Goal: Task Accomplishment & Management: Use online tool/utility

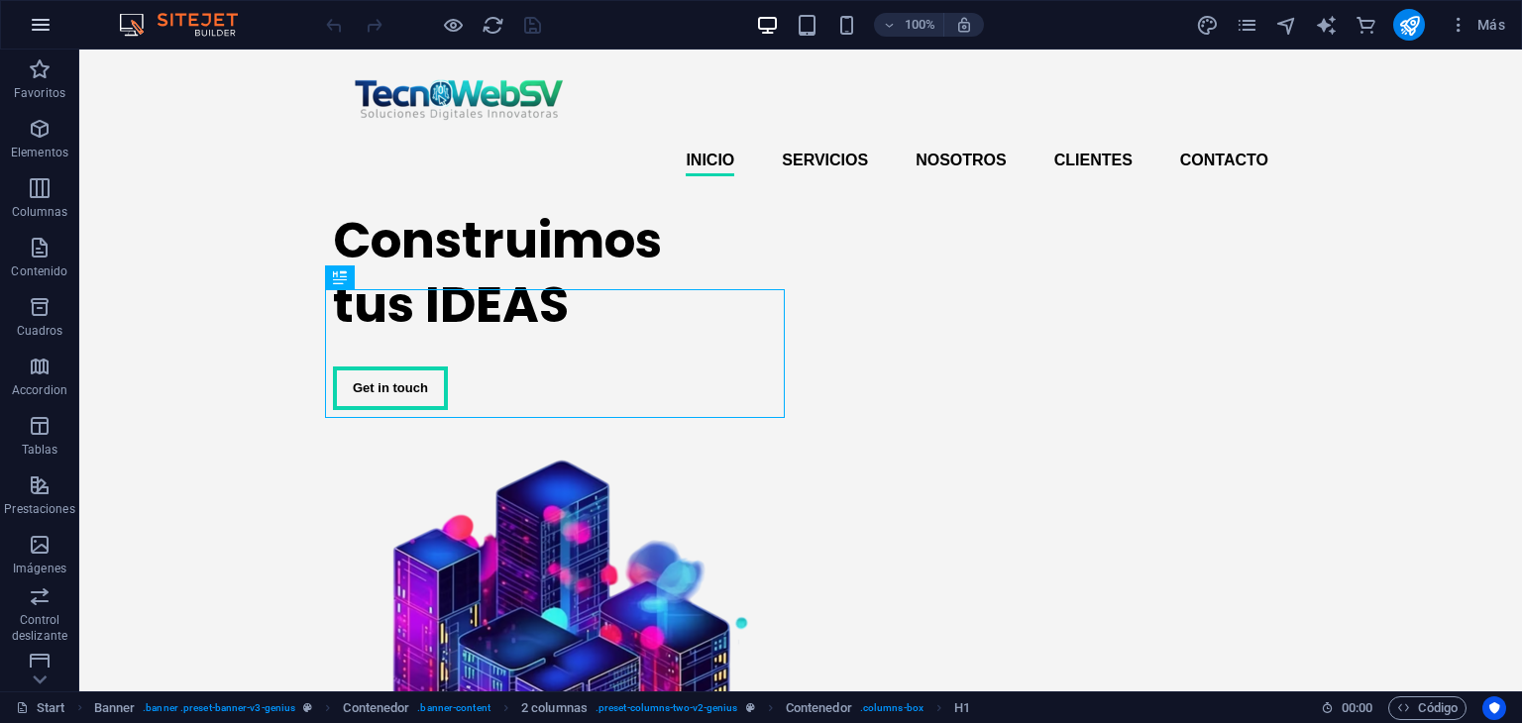
click at [44, 21] on icon "button" at bounding box center [41, 25] width 24 height 24
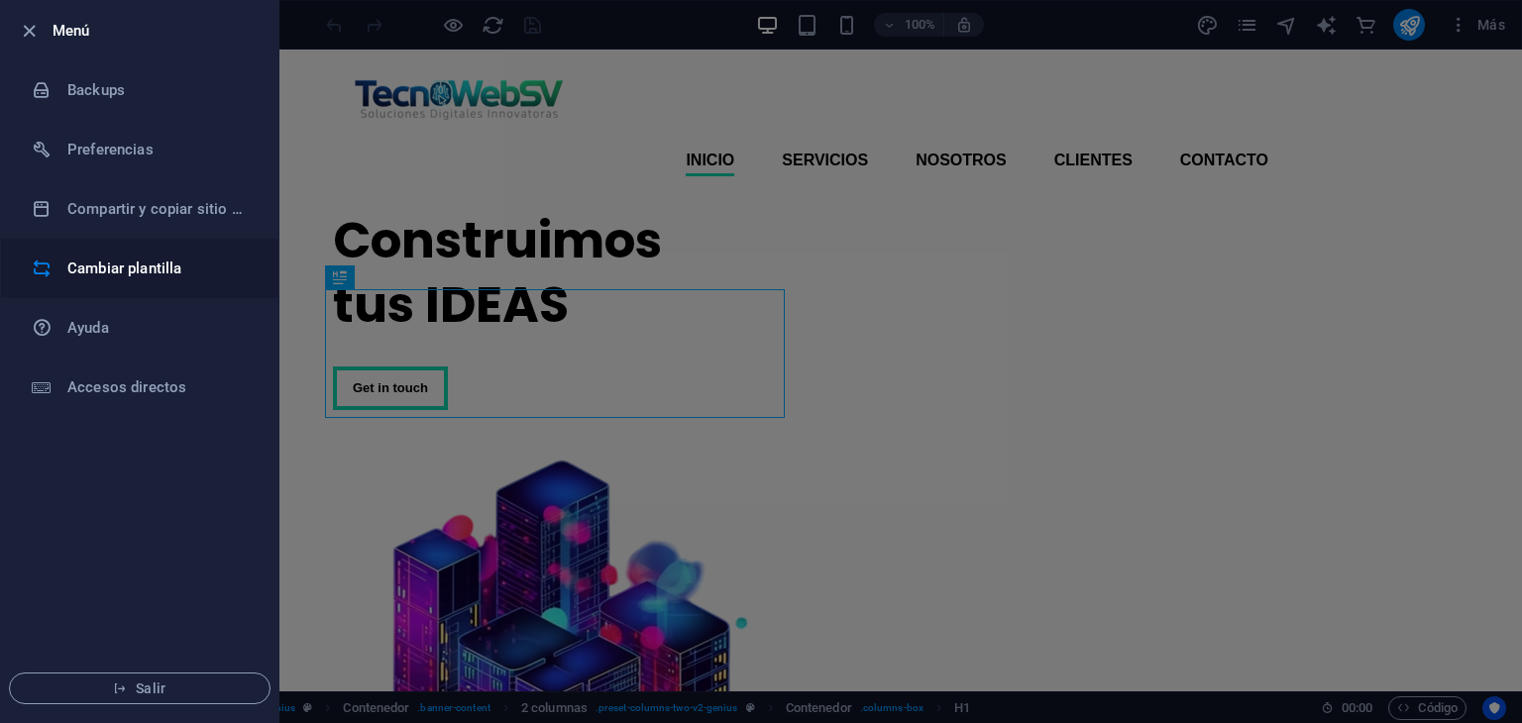
click at [135, 274] on h6 "Cambiar plantilla" at bounding box center [158, 269] width 183 height 24
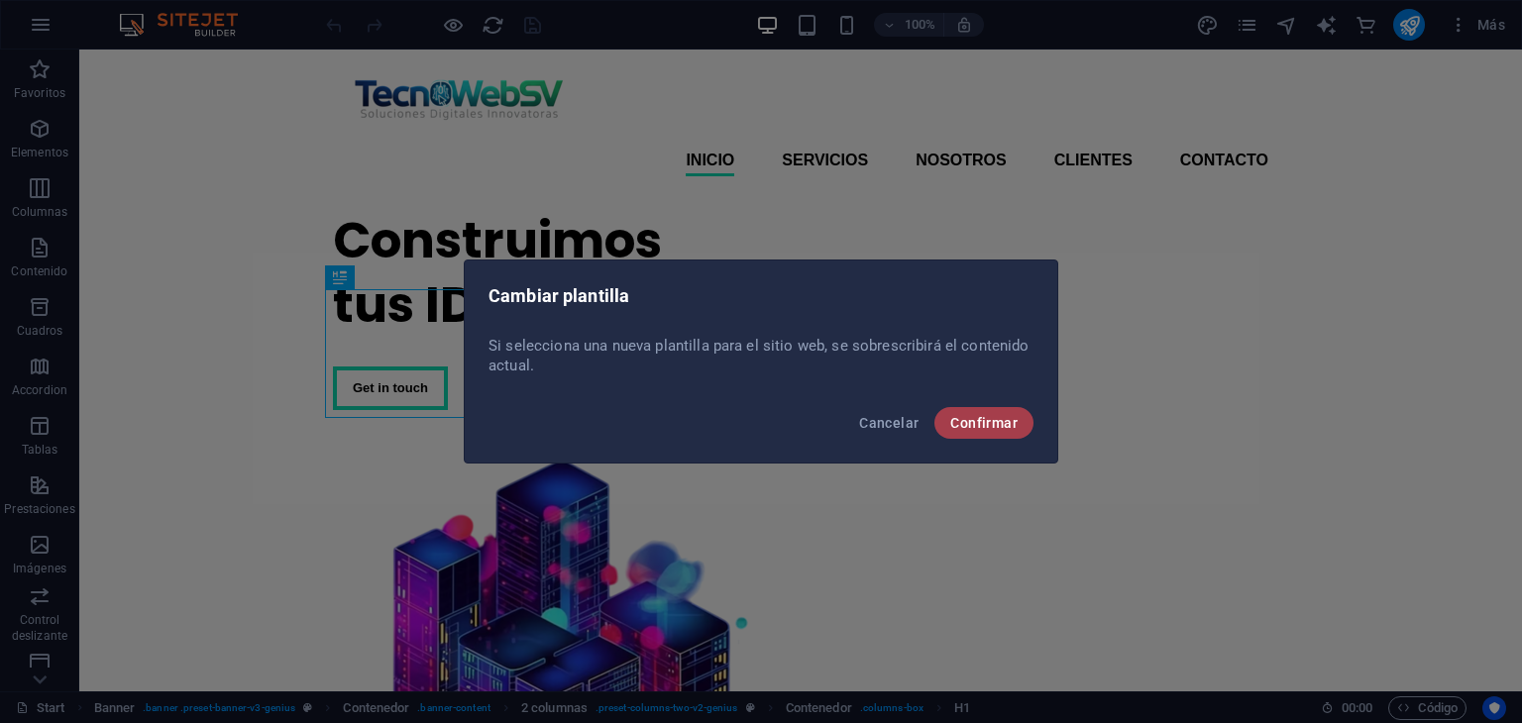
click at [999, 421] on span "Confirmar" at bounding box center [983, 423] width 67 height 16
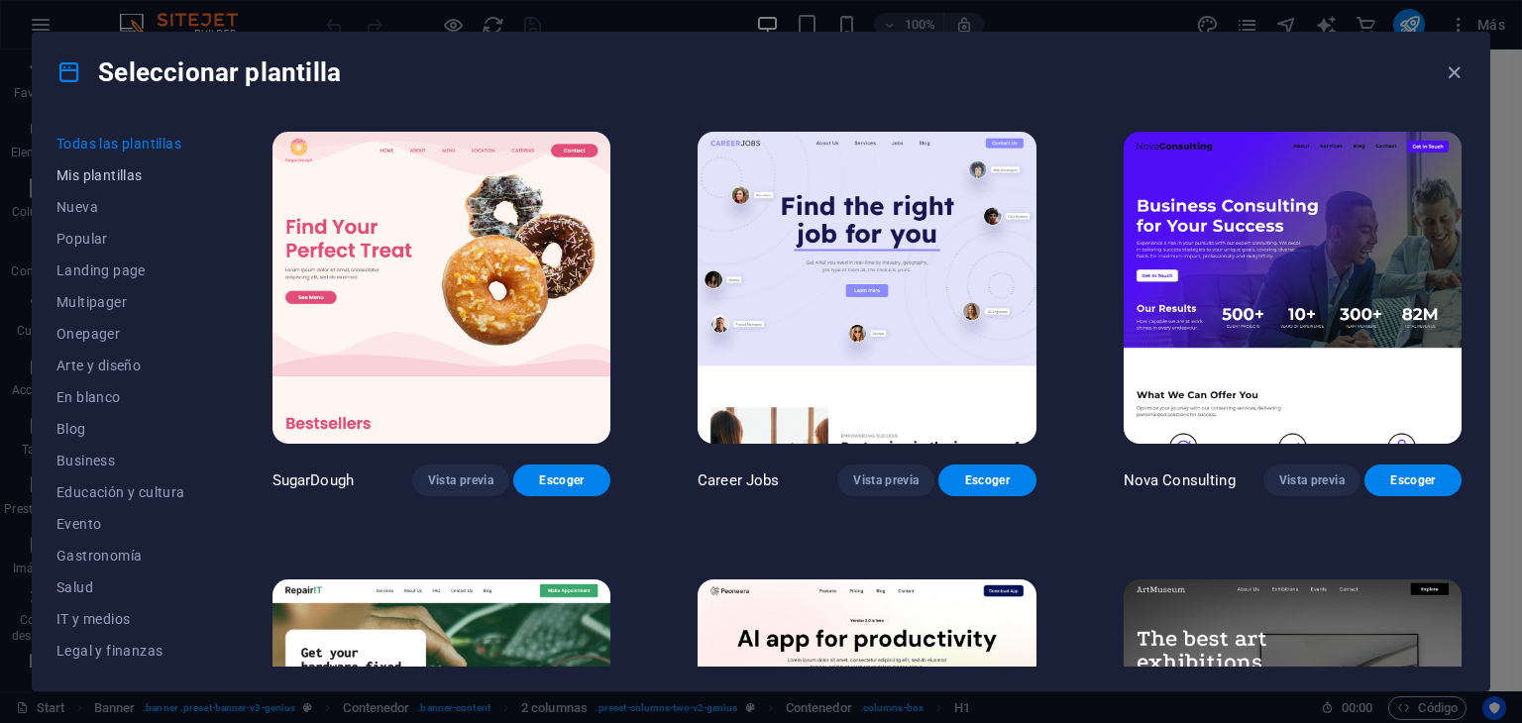
click at [121, 175] on span "Mis plantillas" at bounding box center [120, 175] width 129 height 16
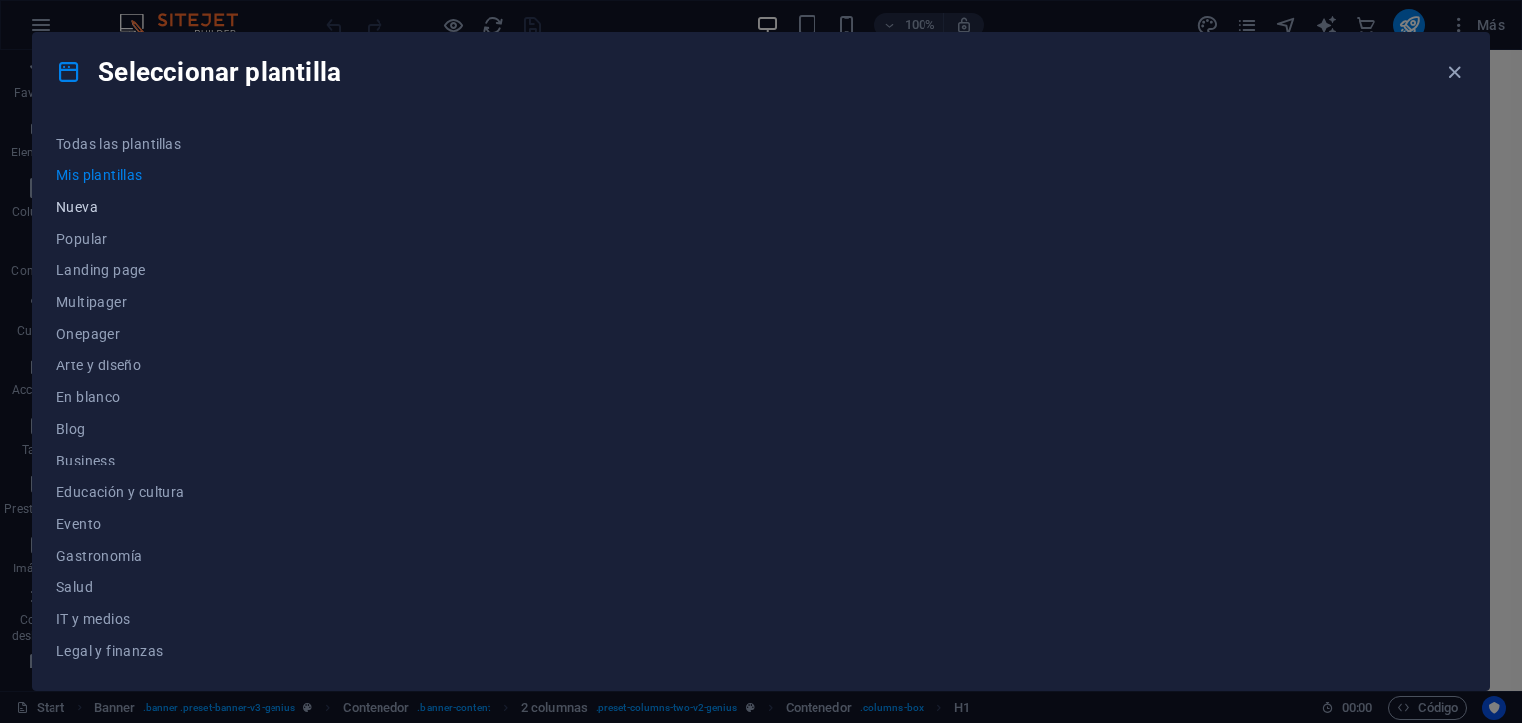
click at [79, 199] on span "Nueva" at bounding box center [120, 207] width 129 height 16
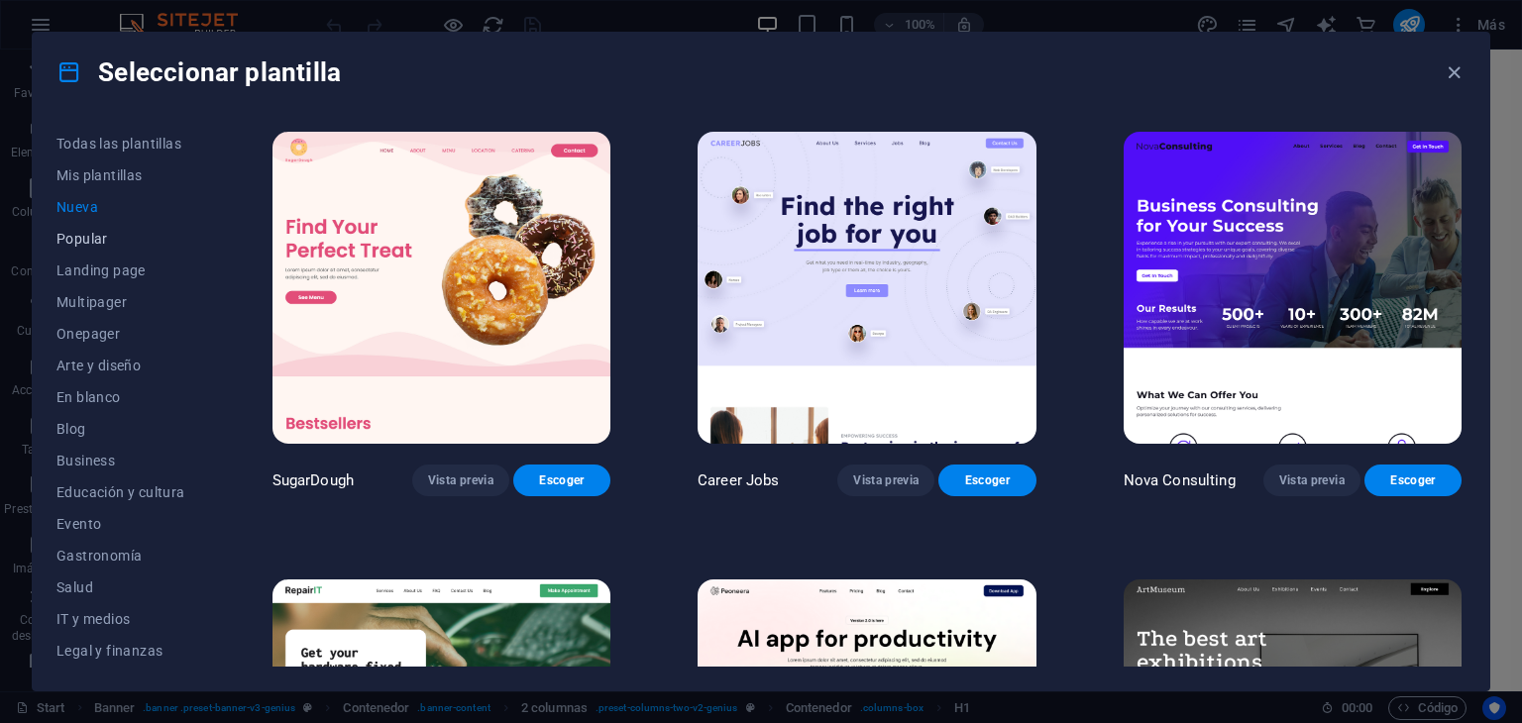
click at [84, 235] on span "Popular" at bounding box center [120, 239] width 129 height 16
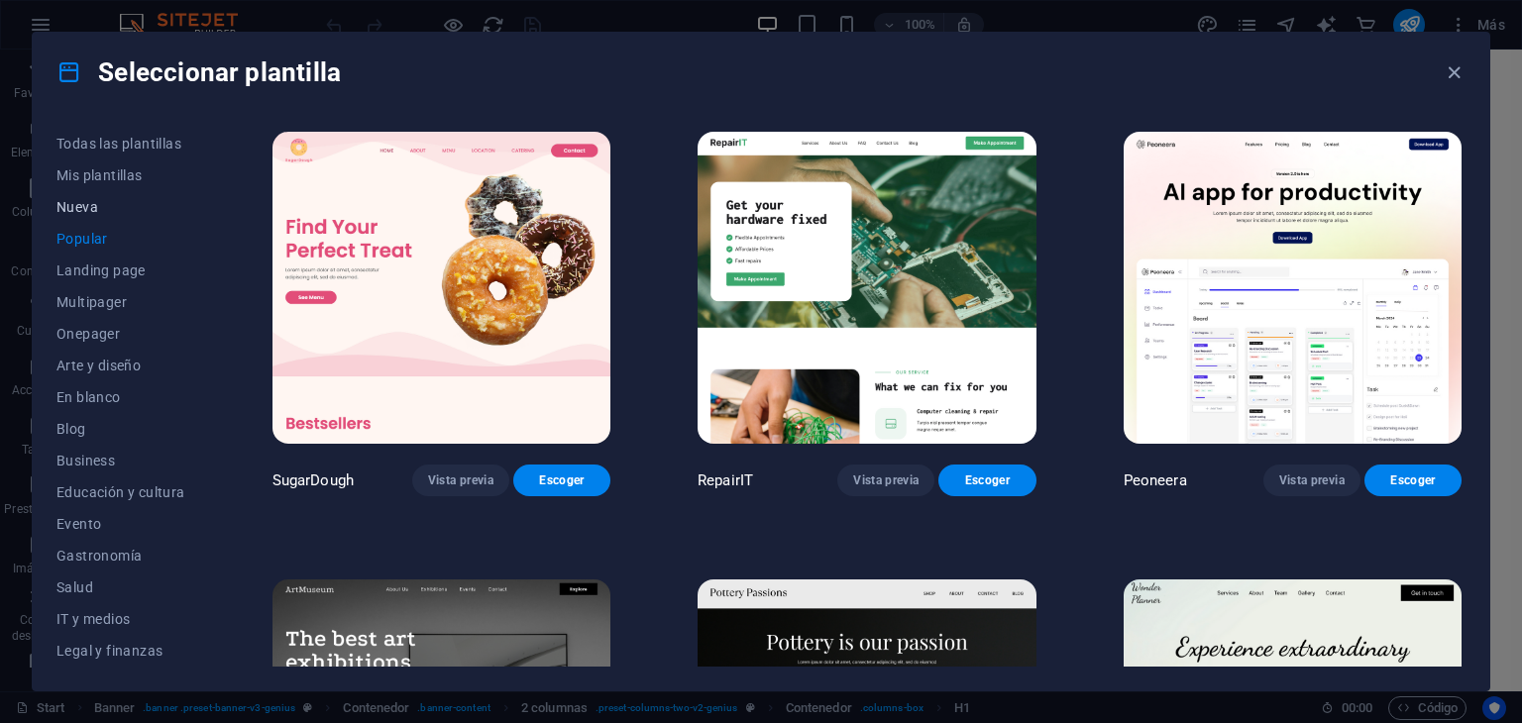
click at [83, 201] on span "Nueva" at bounding box center [120, 207] width 129 height 16
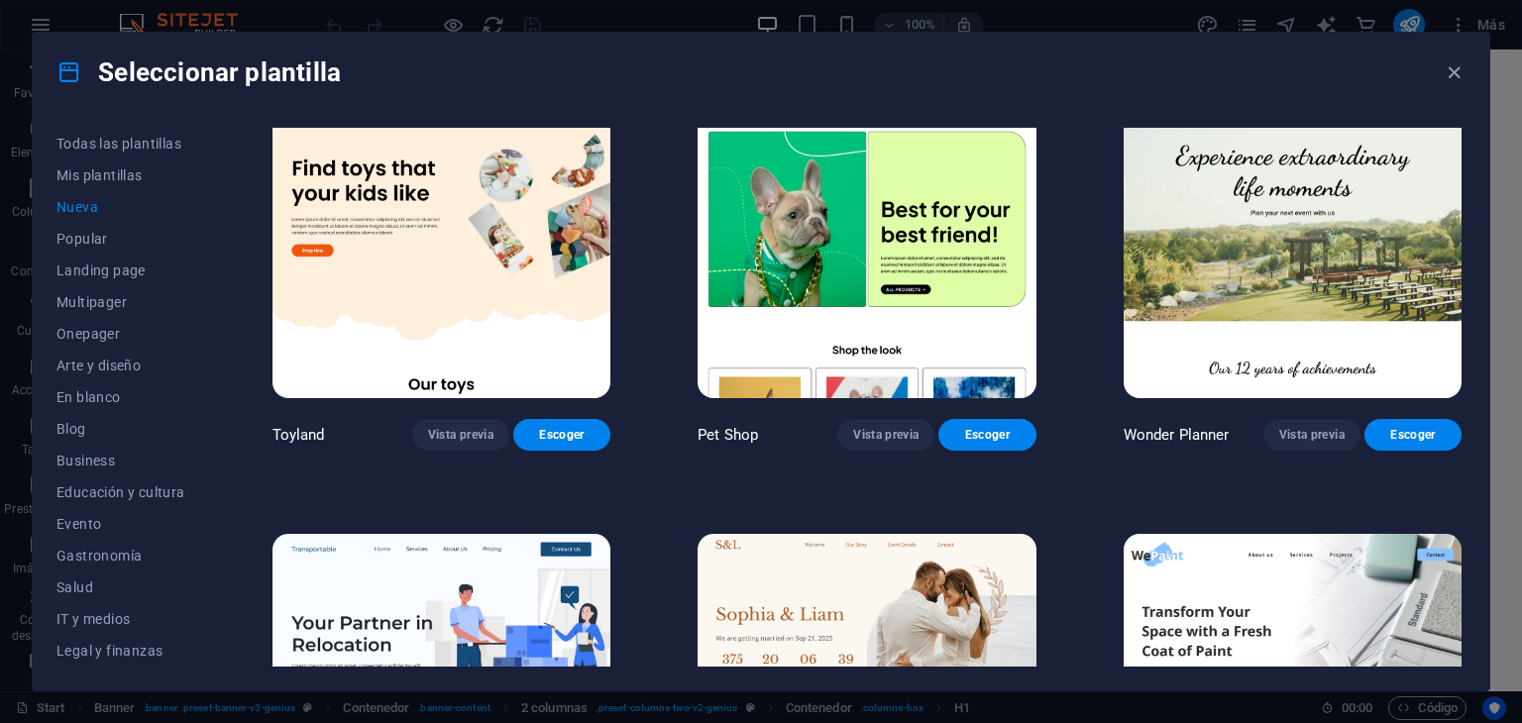
scroll to position [2055, 0]
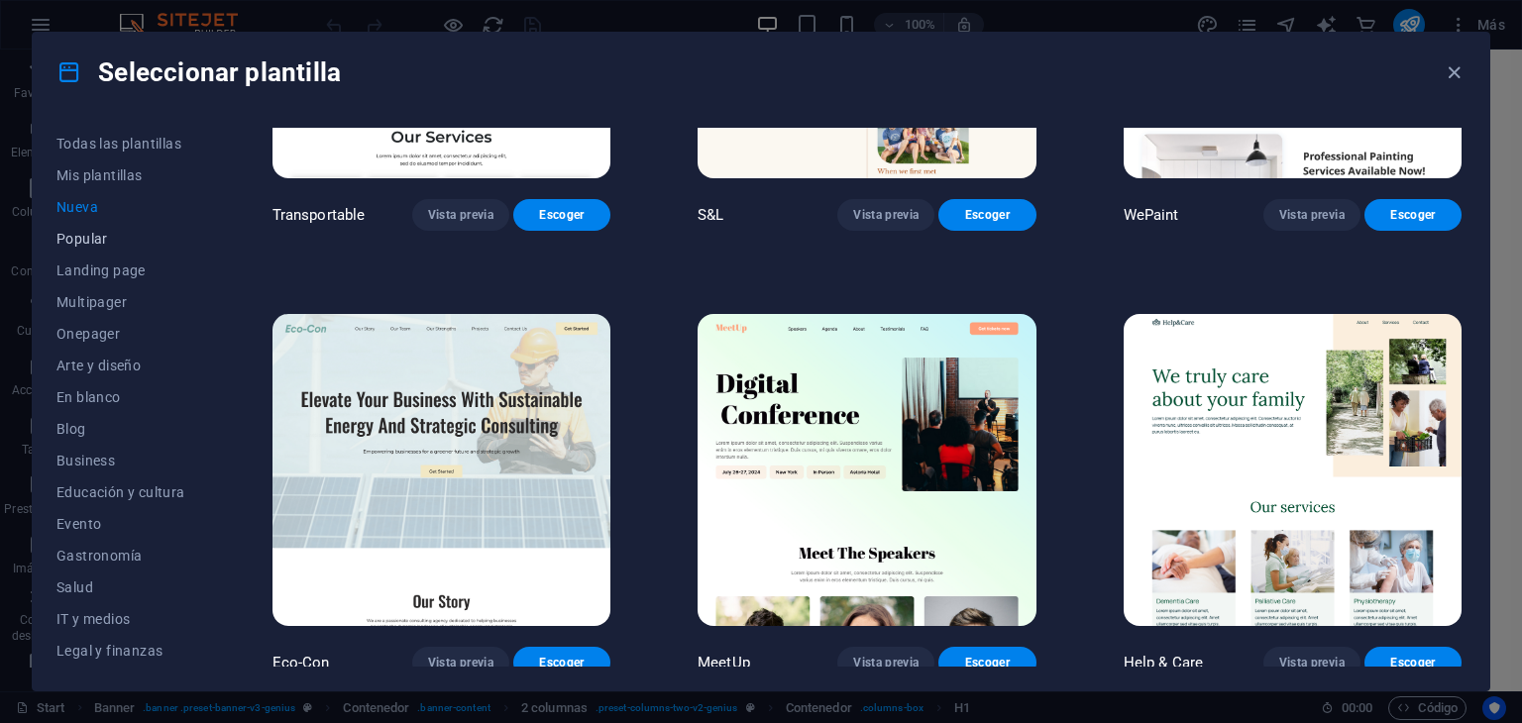
click at [99, 241] on span "Popular" at bounding box center [120, 239] width 129 height 16
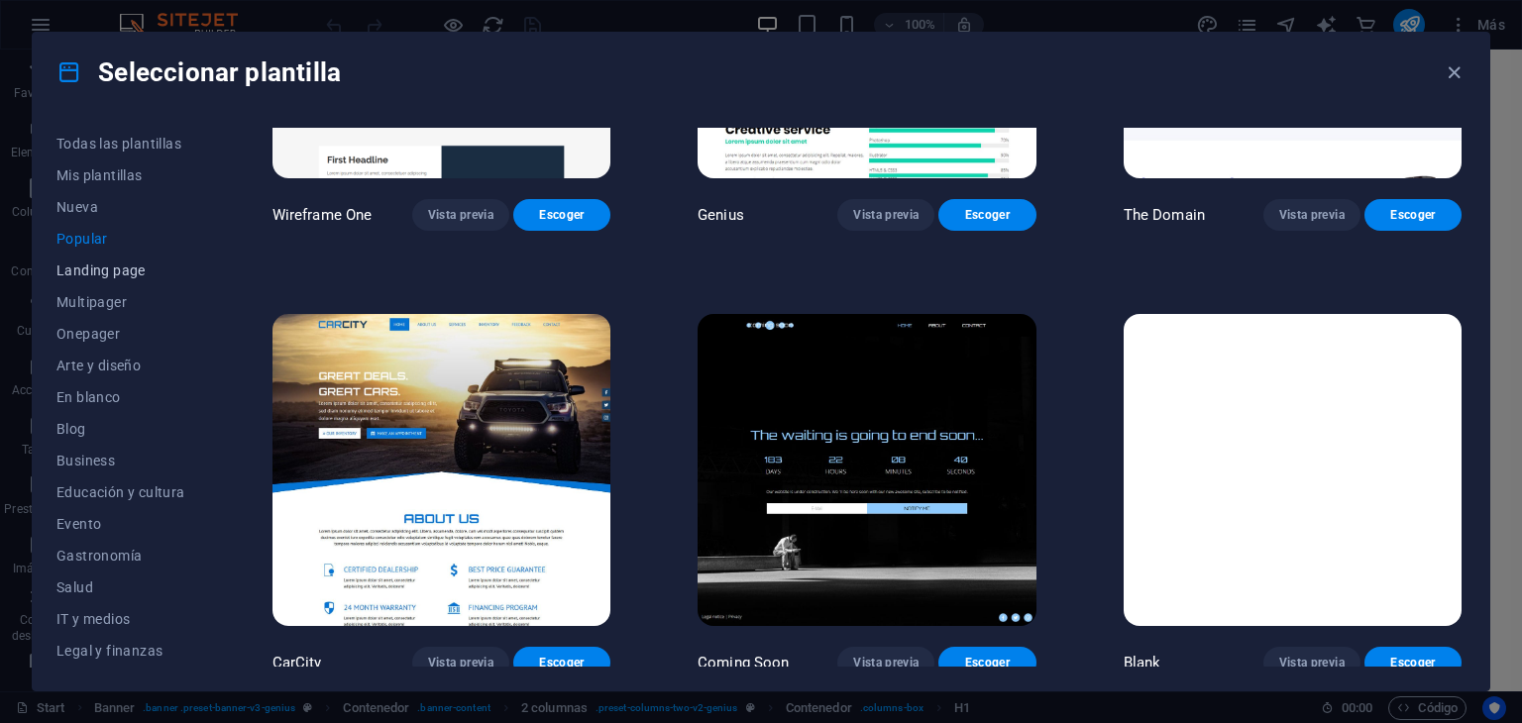
click at [83, 275] on span "Landing page" at bounding box center [120, 271] width 129 height 16
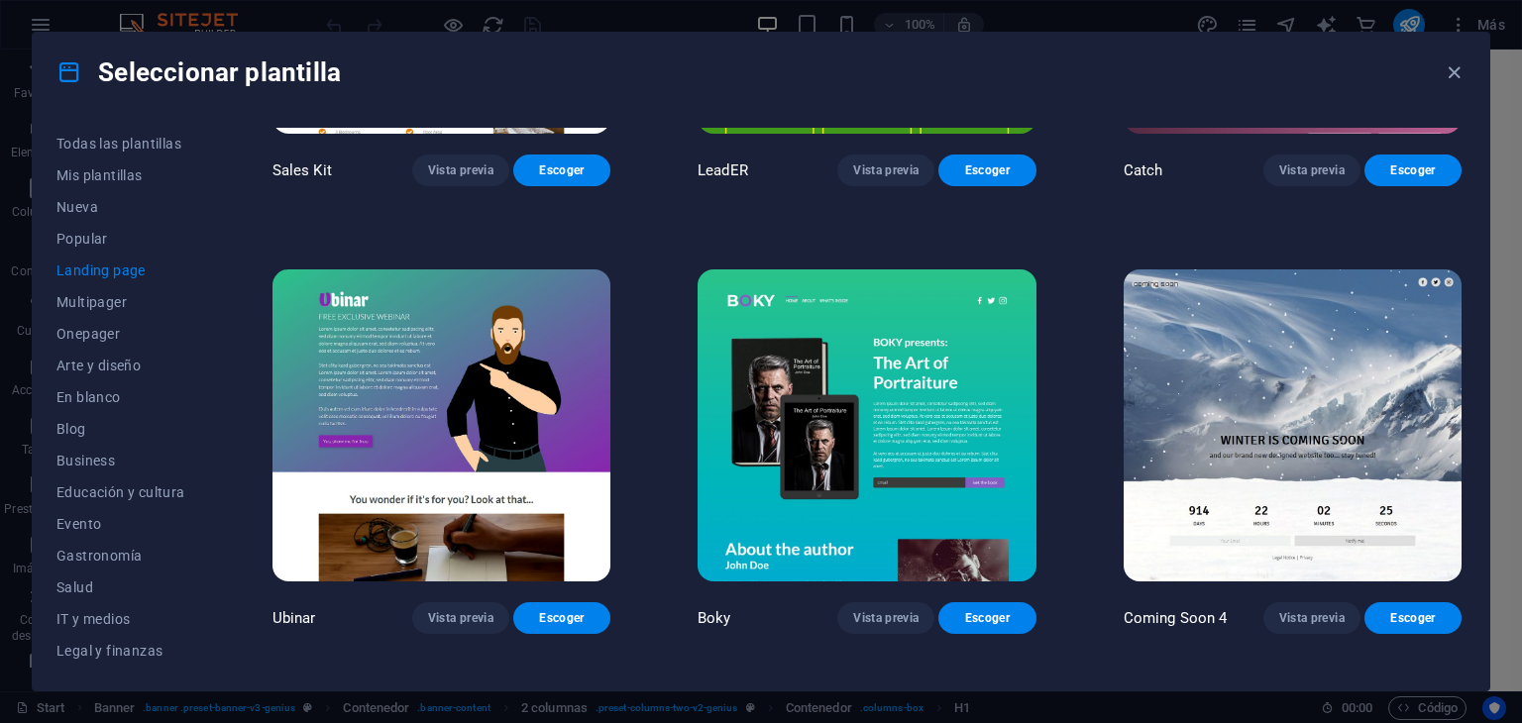
scroll to position [2995, 0]
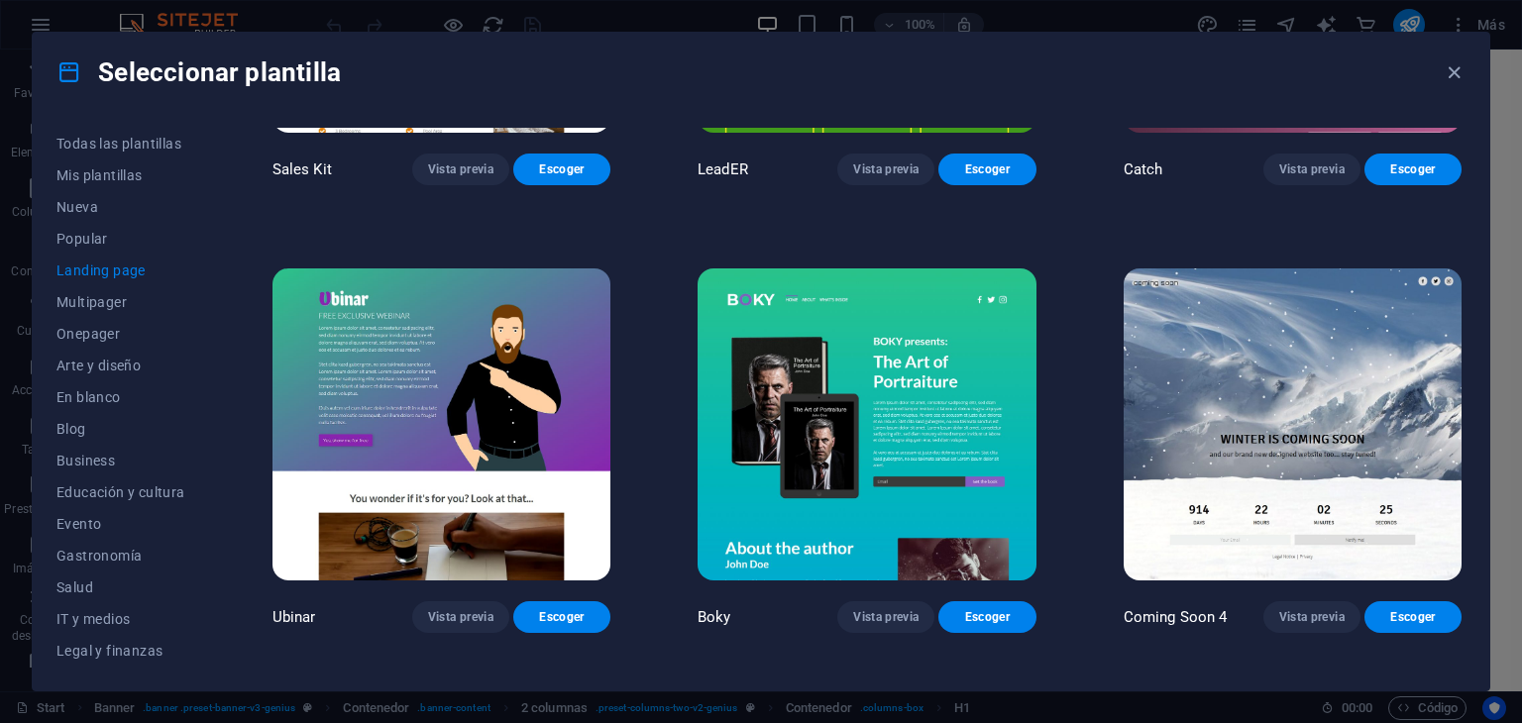
click at [1365, 376] on img at bounding box center [1292, 424] width 338 height 312
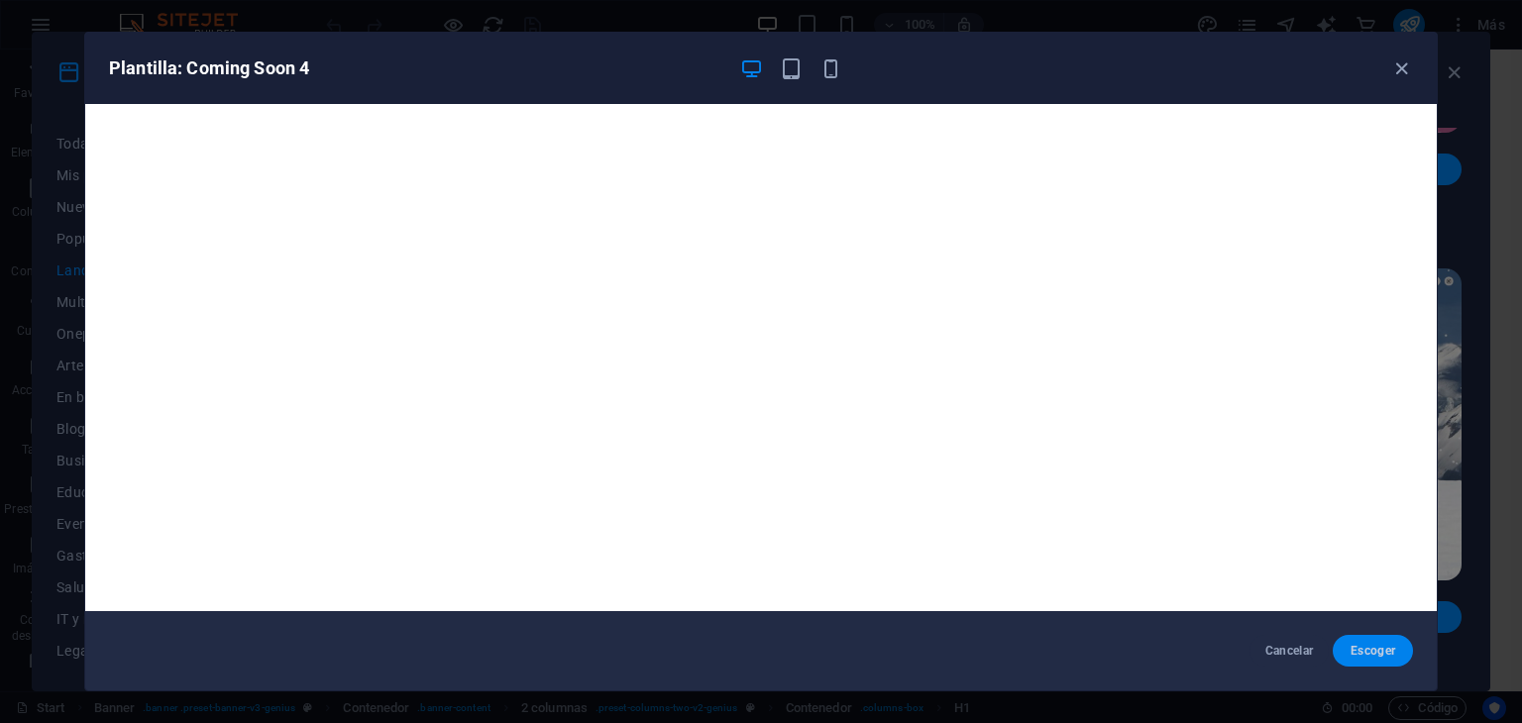
click at [1381, 653] on span "Escoger" at bounding box center [1372, 651] width 49 height 16
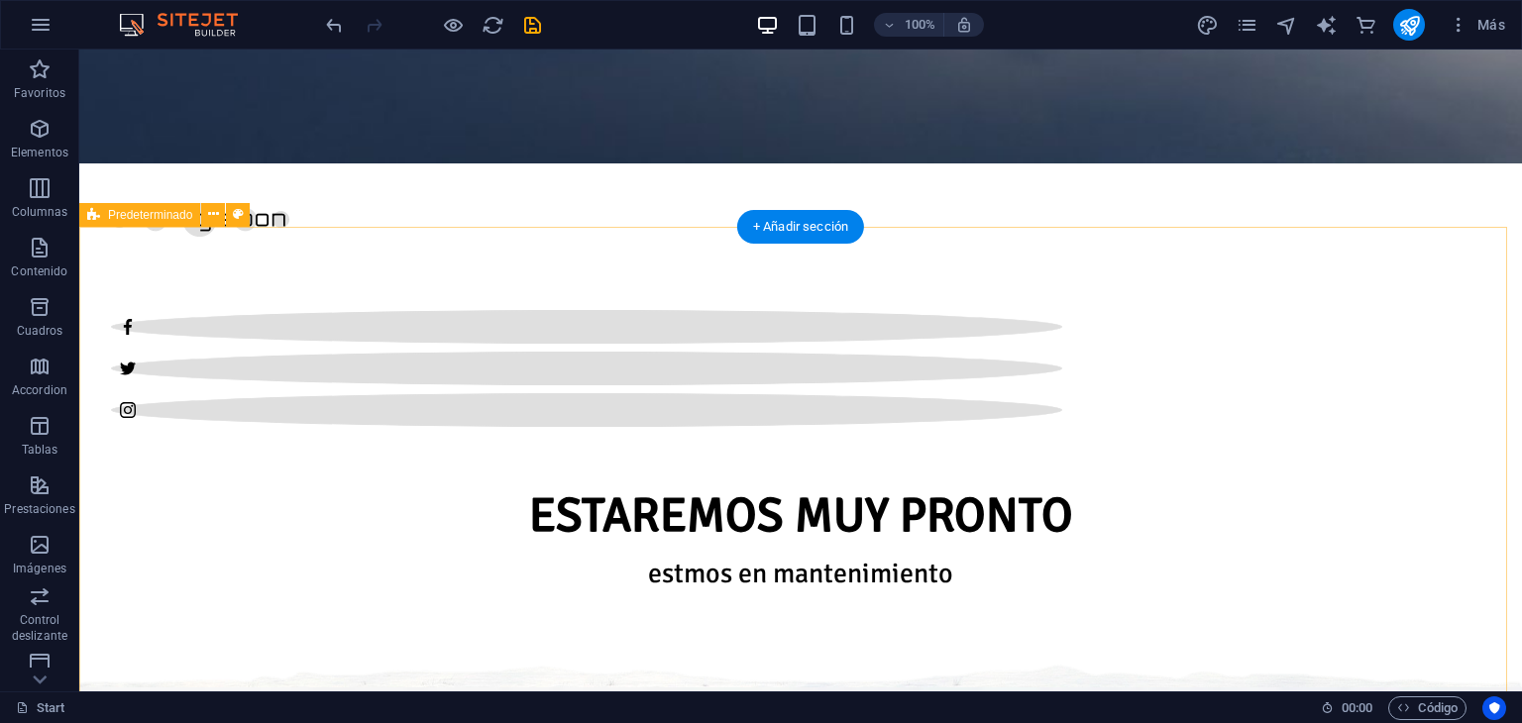
scroll to position [812, 0]
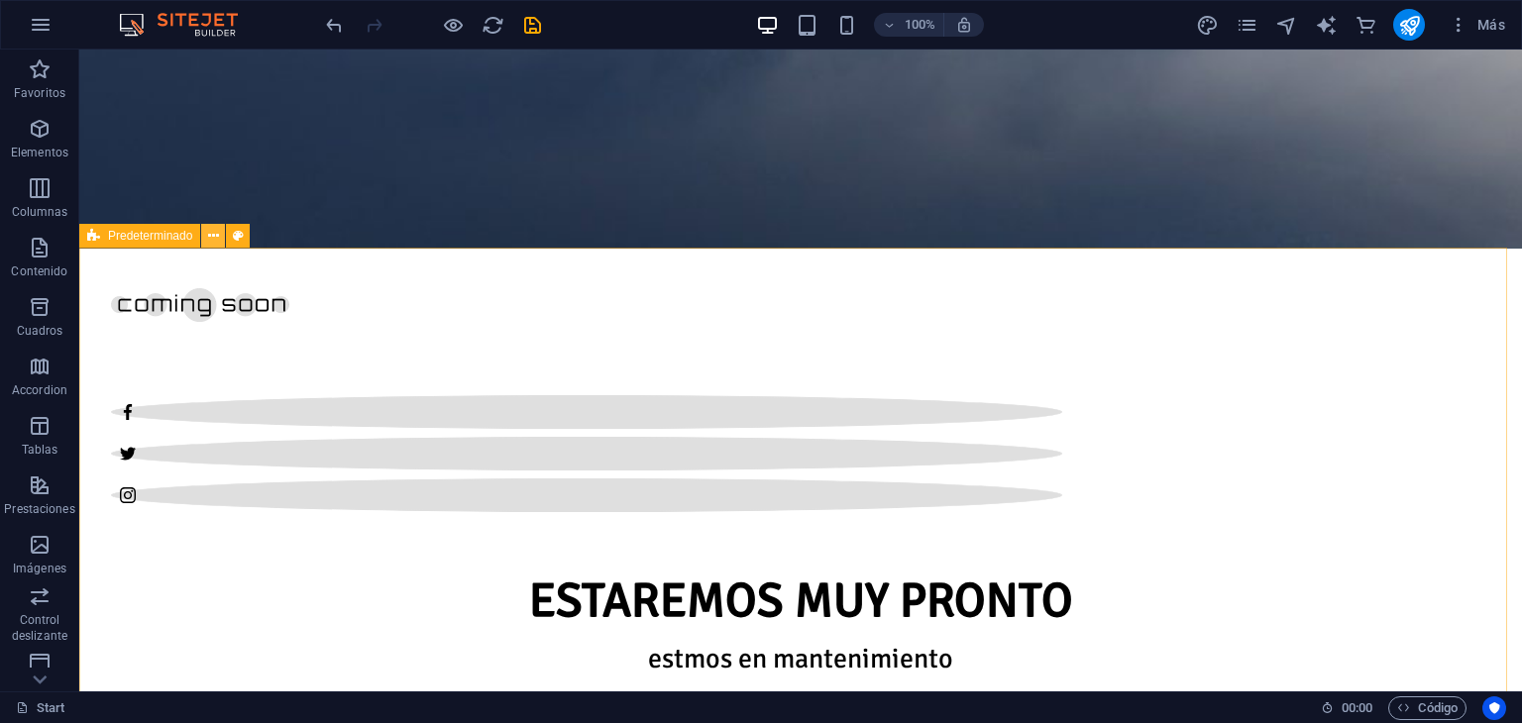
click at [214, 240] on icon at bounding box center [213, 236] width 11 height 21
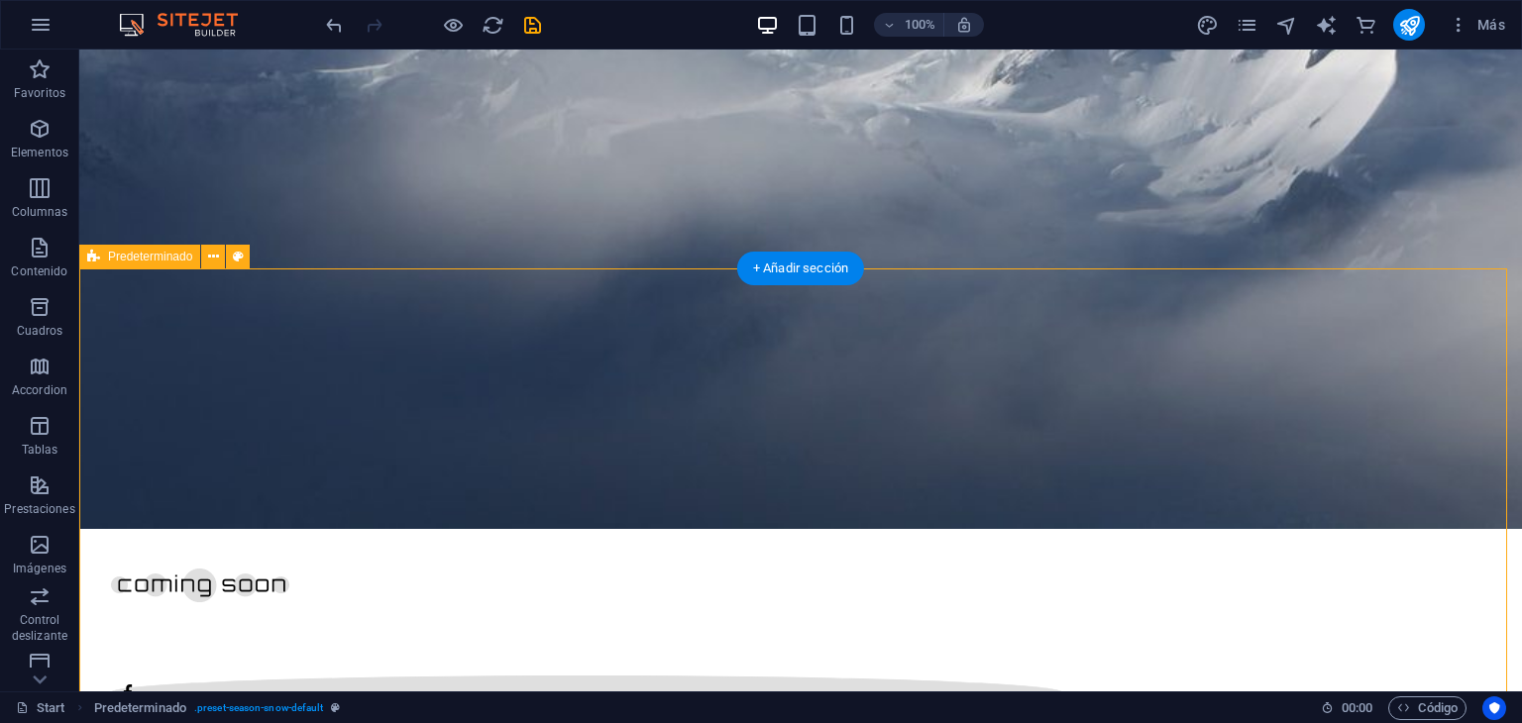
scroll to position [317, 0]
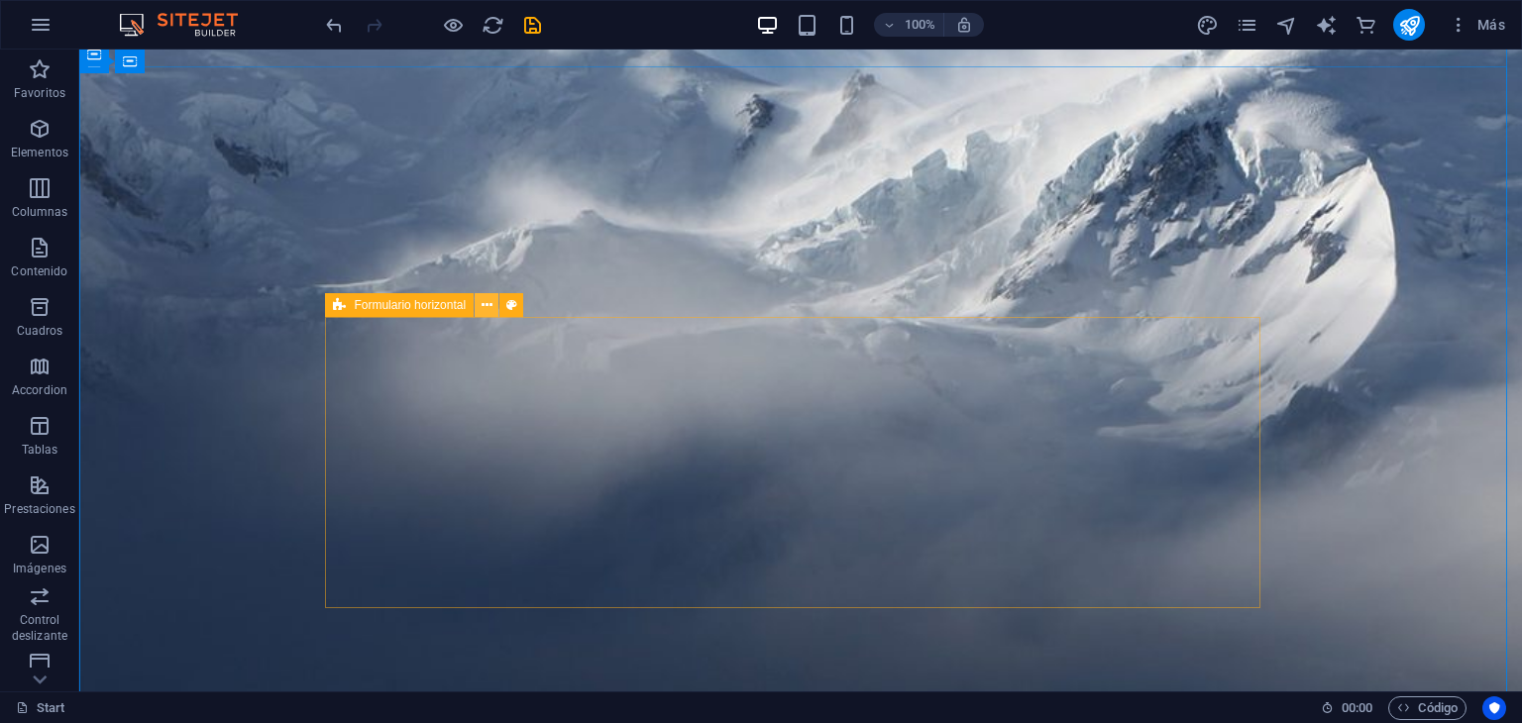
click at [481, 303] on button at bounding box center [487, 305] width 24 height 24
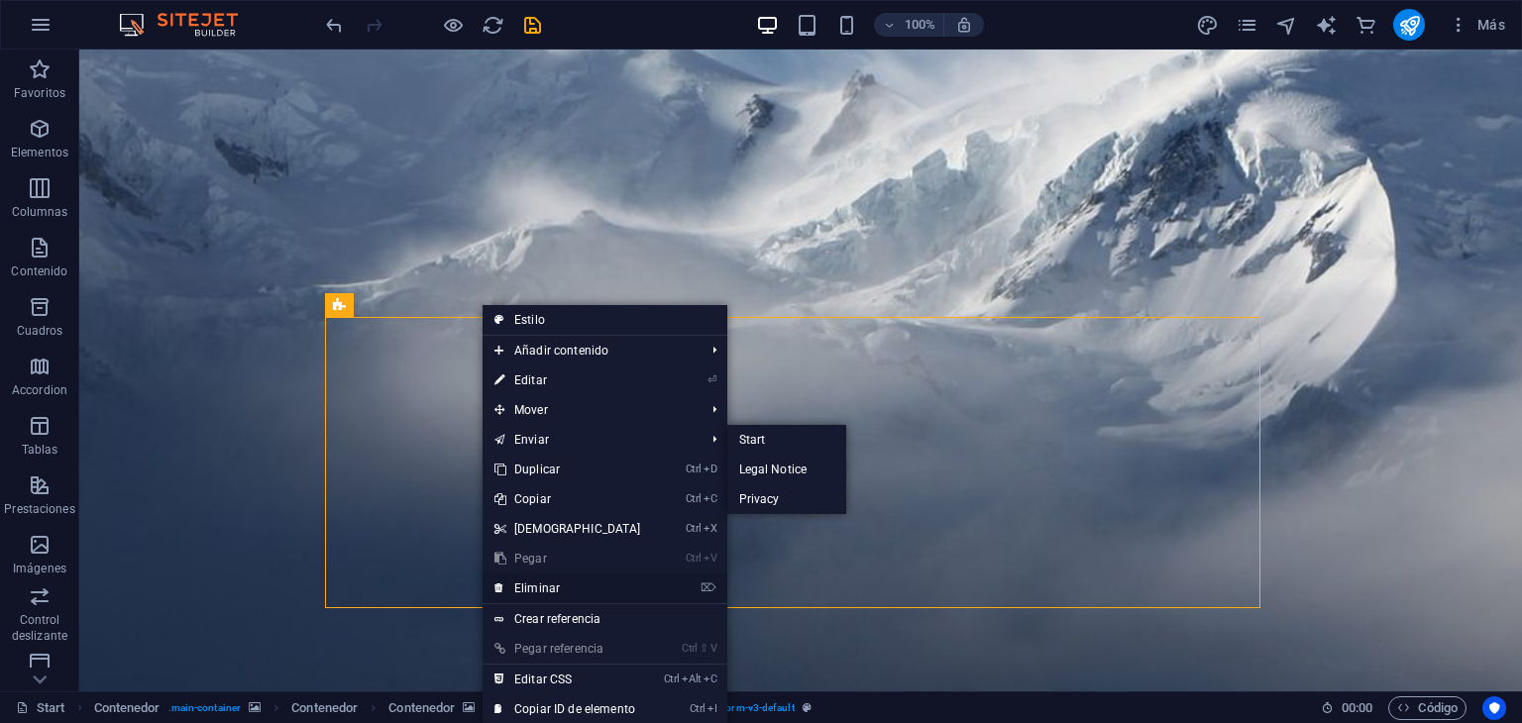
click at [579, 585] on link "⌦ Eliminar" at bounding box center [567, 589] width 170 height 30
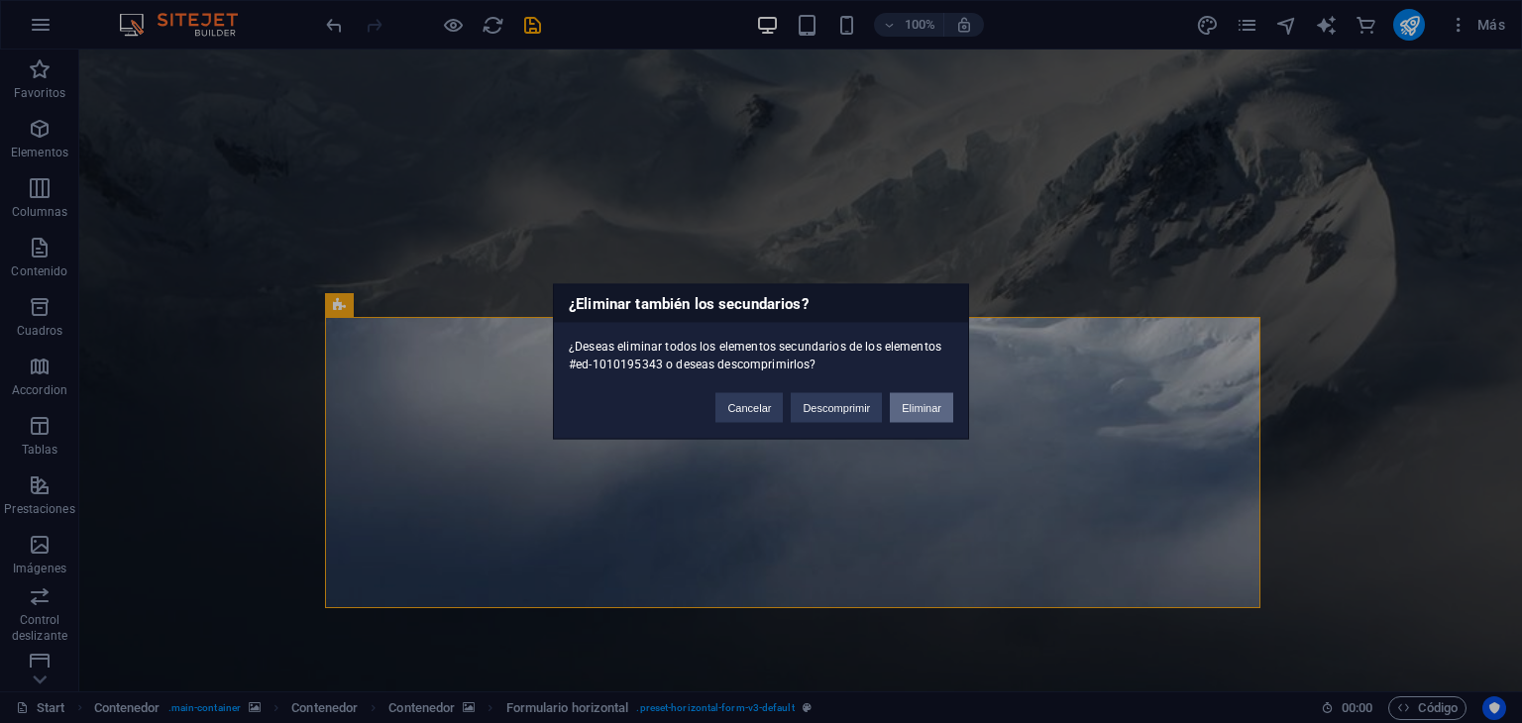
click at [917, 405] on button "Eliminar" at bounding box center [921, 408] width 63 height 30
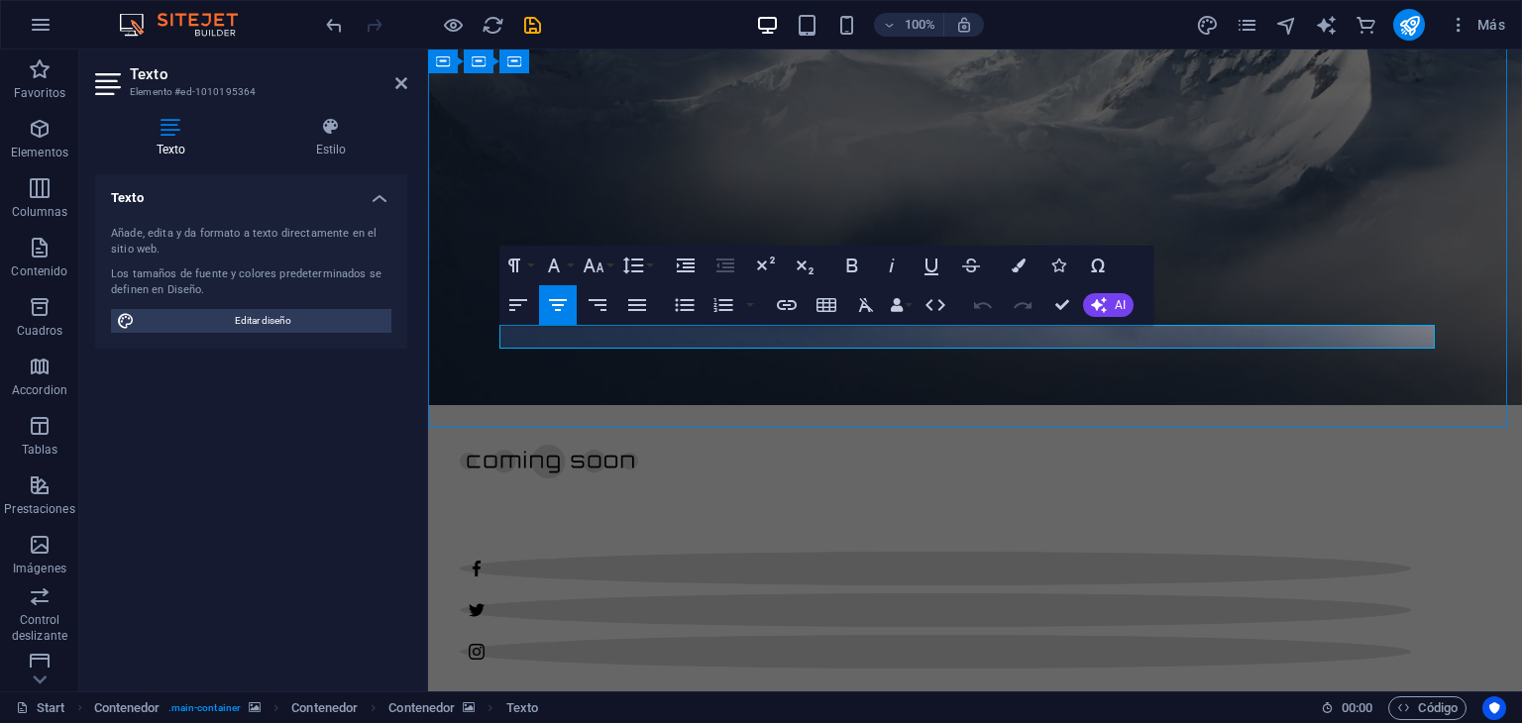
drag, startPoint x: 876, startPoint y: 334, endPoint x: 976, endPoint y: 337, distance: 100.1
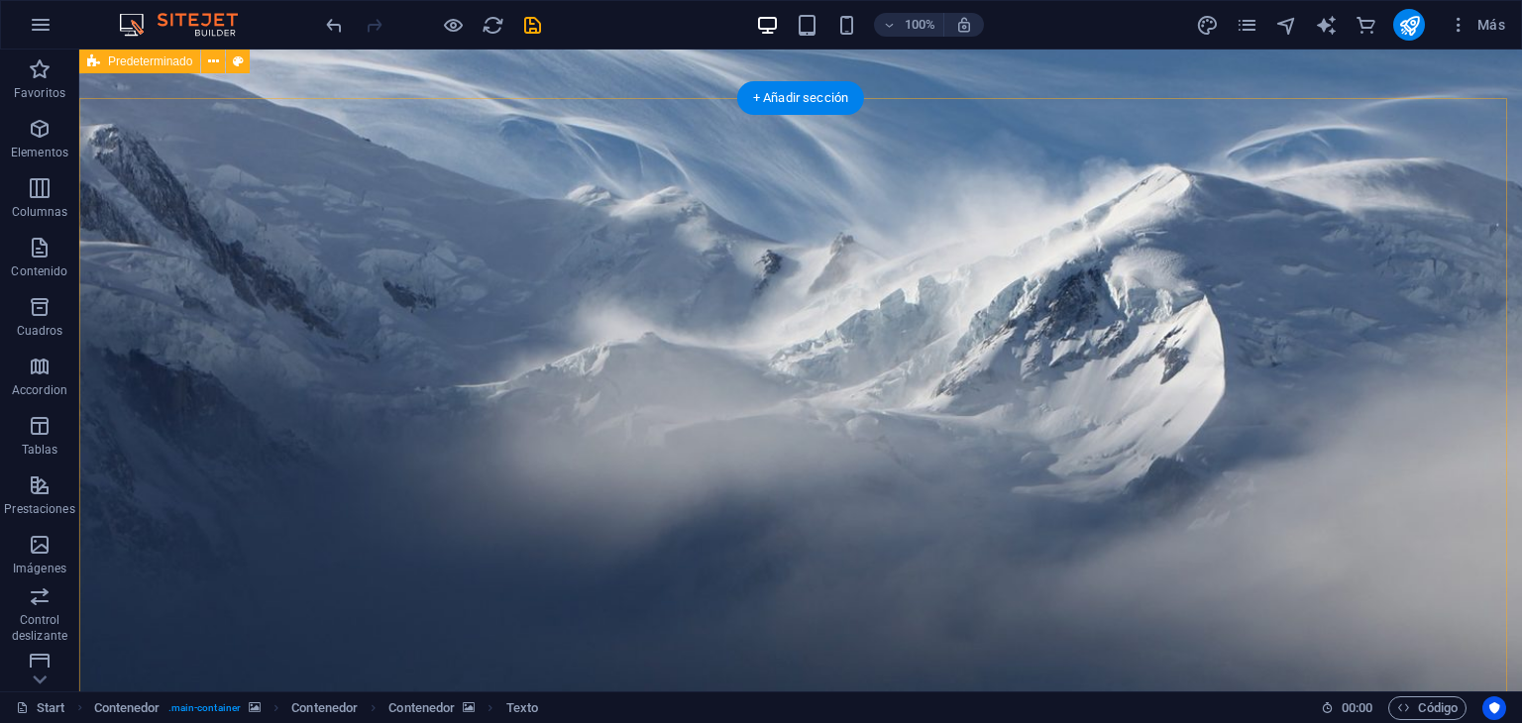
scroll to position [27, 0]
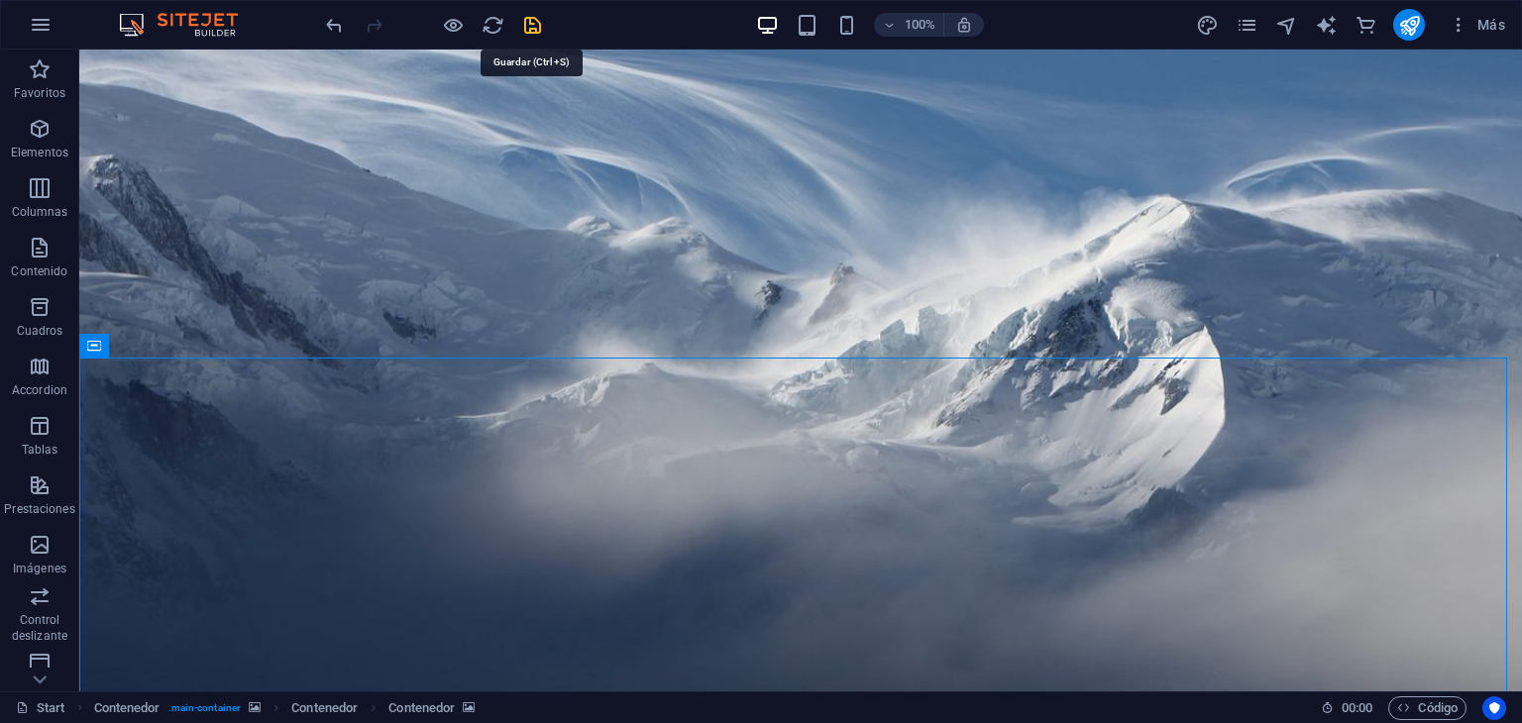
click at [537, 20] on icon "save" at bounding box center [532, 25] width 23 height 23
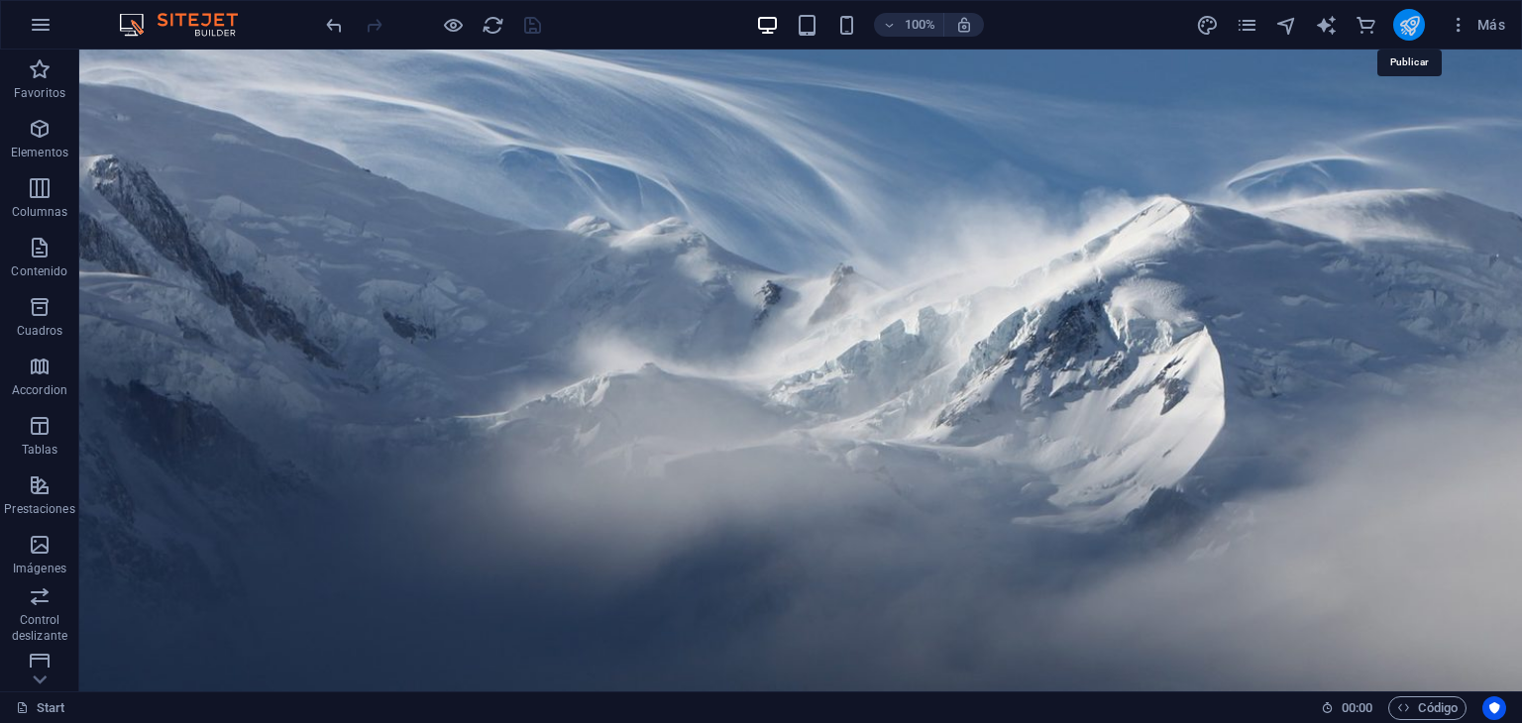
click at [1414, 26] on icon "publish" at bounding box center [1409, 25] width 23 height 23
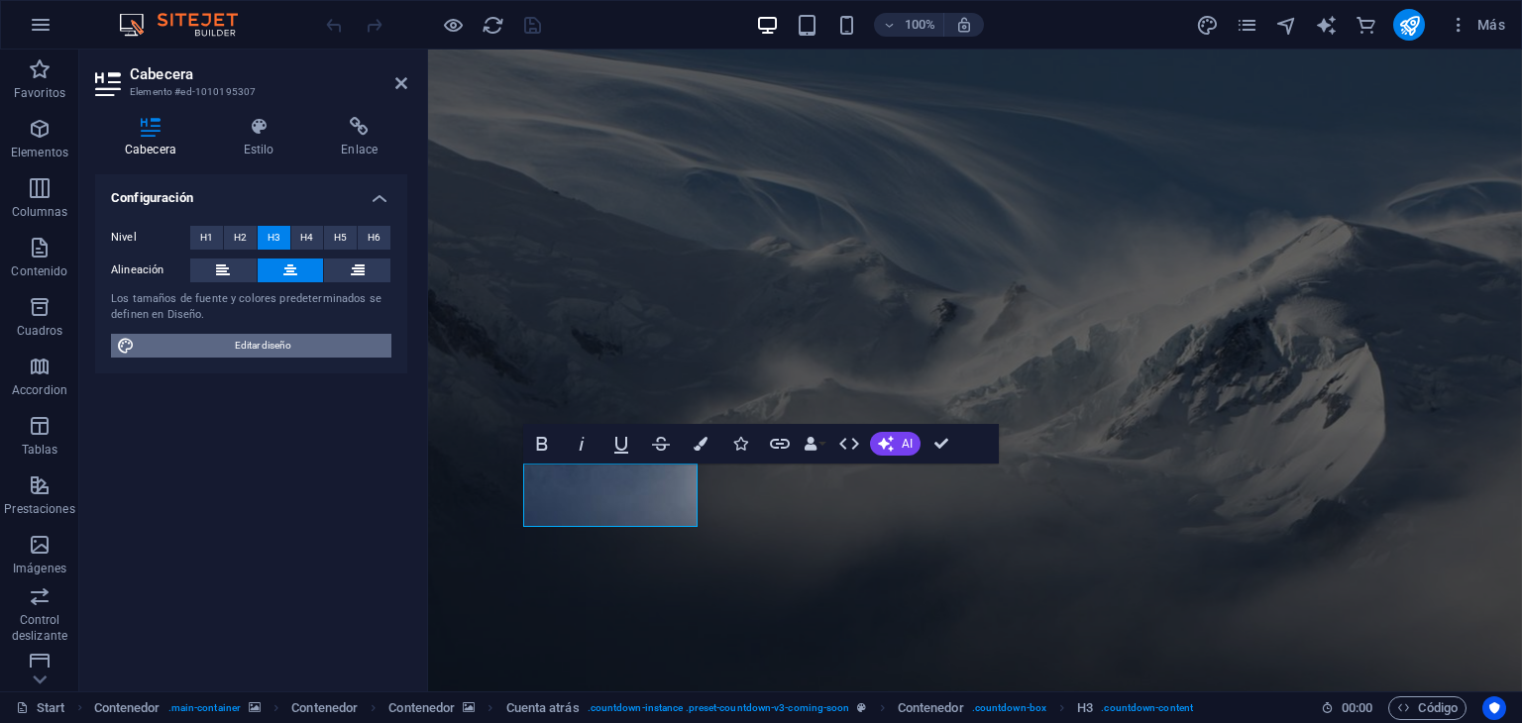
click at [158, 342] on span "Editar diseño" at bounding box center [263, 346] width 245 height 24
select select "px"
select select "300"
select select "px"
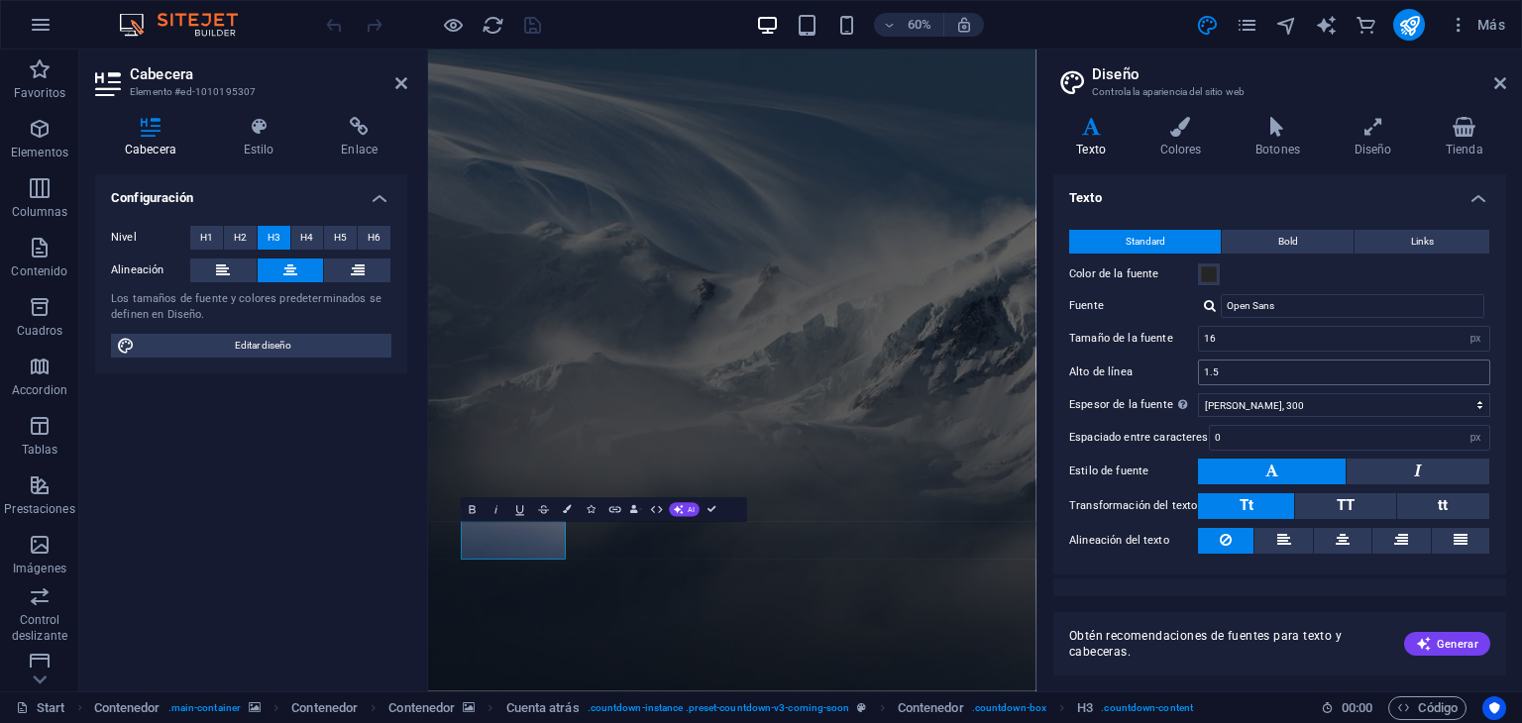
scroll to position [27, 0]
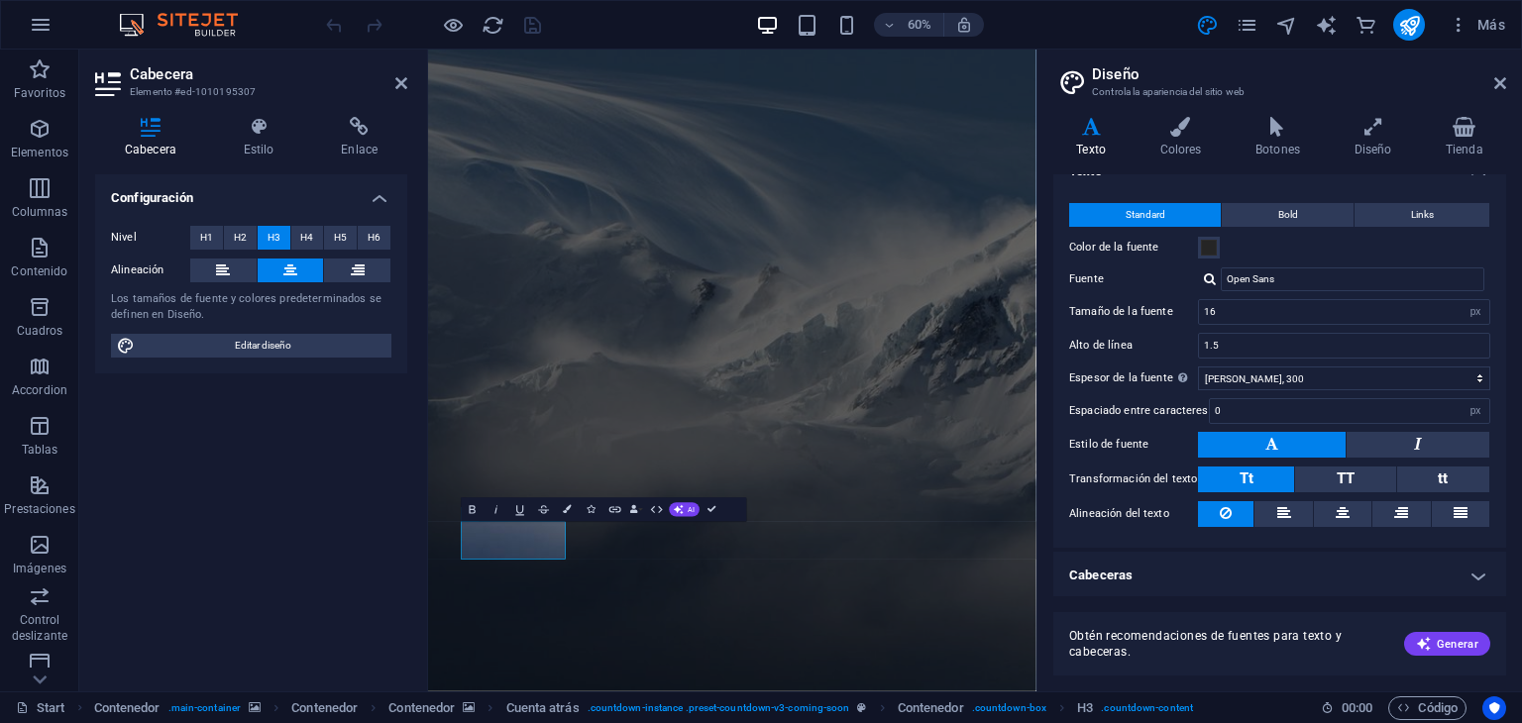
click at [1485, 577] on h4 "Cabeceras" at bounding box center [1279, 576] width 453 height 48
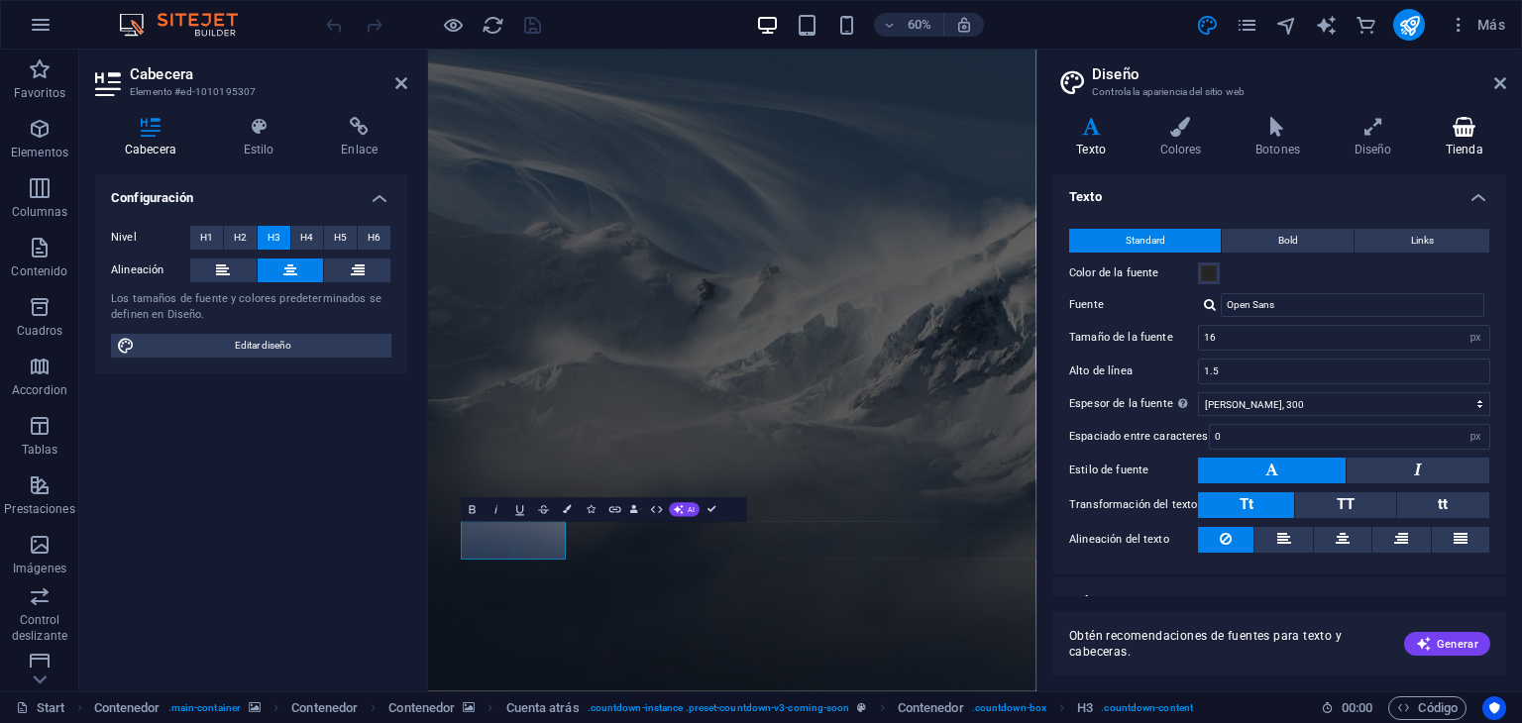
scroll to position [0, 0]
click at [1498, 81] on icon at bounding box center [1500, 83] width 12 height 16
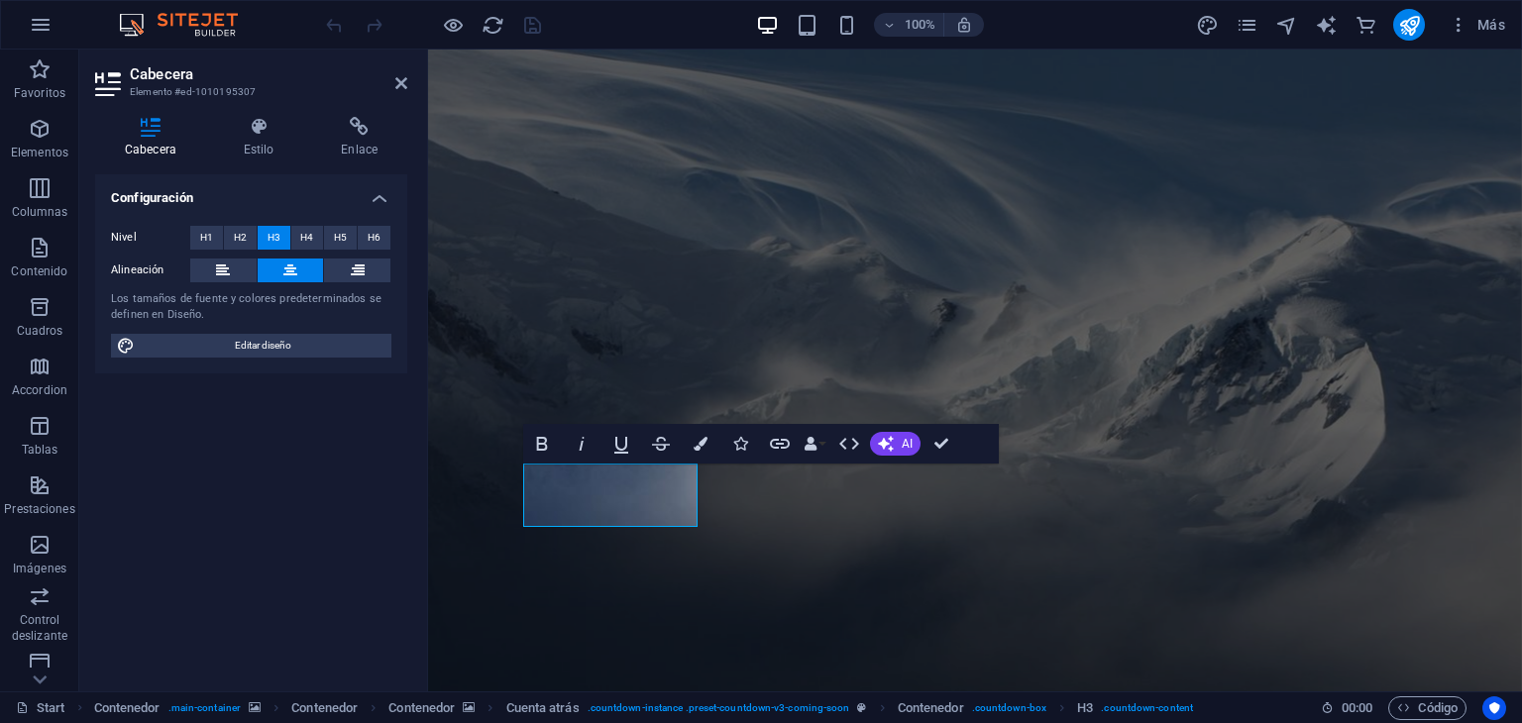
click at [295, 516] on div "Configuración Nivel H1 H2 H3 H4 H5 H6 Alineación Los tamaños de fuente y colore…" at bounding box center [251, 424] width 312 height 501
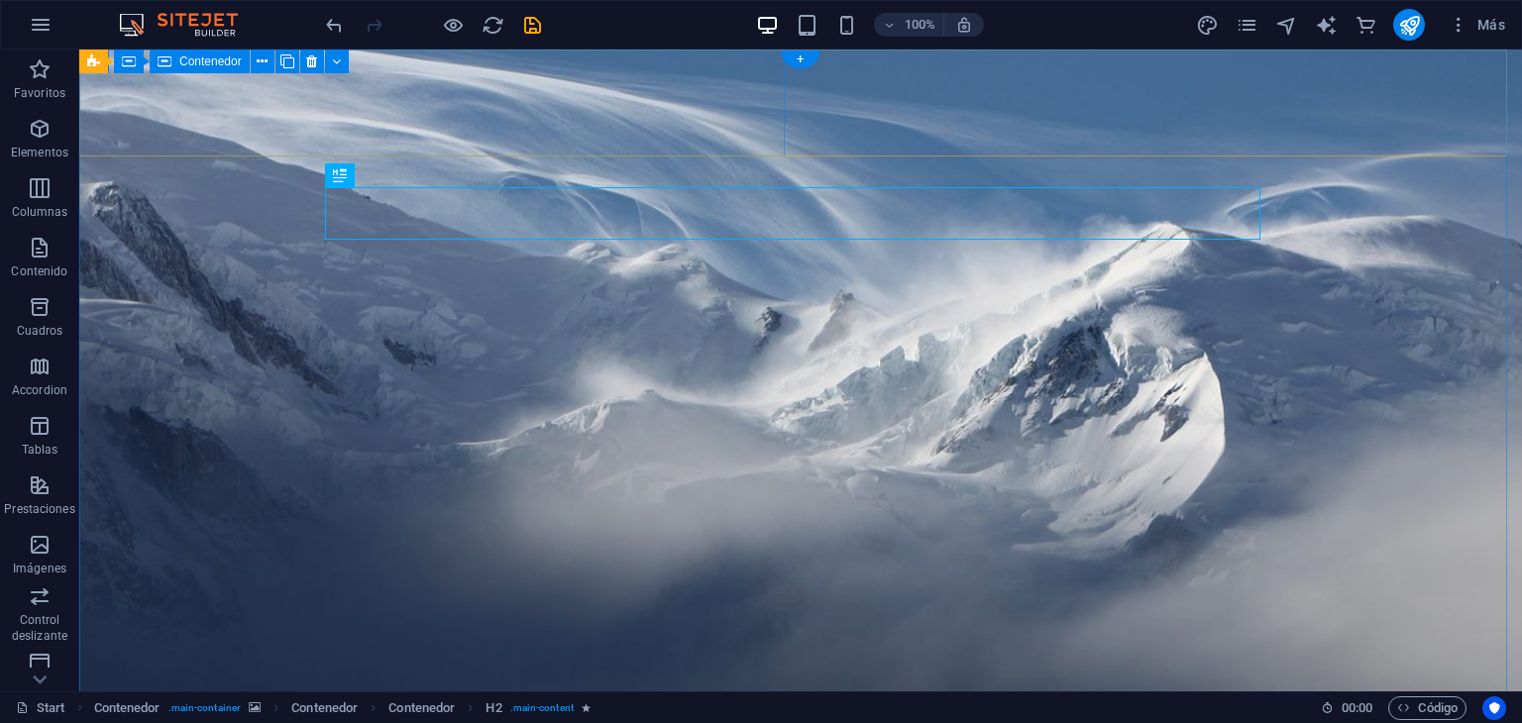
drag, startPoint x: 465, startPoint y: 226, endPoint x: 388, endPoint y: 146, distance: 110.7
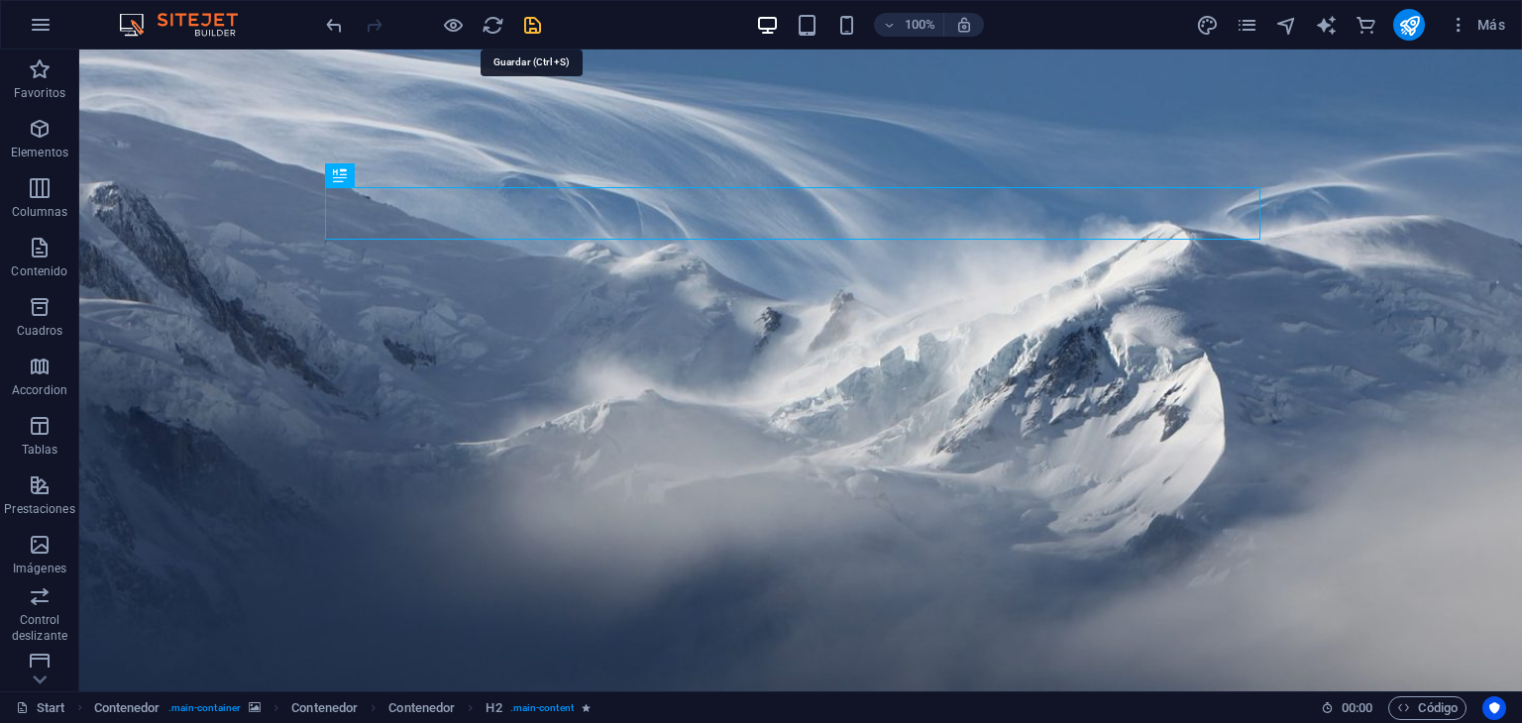
click at [529, 22] on icon "save" at bounding box center [532, 25] width 23 height 23
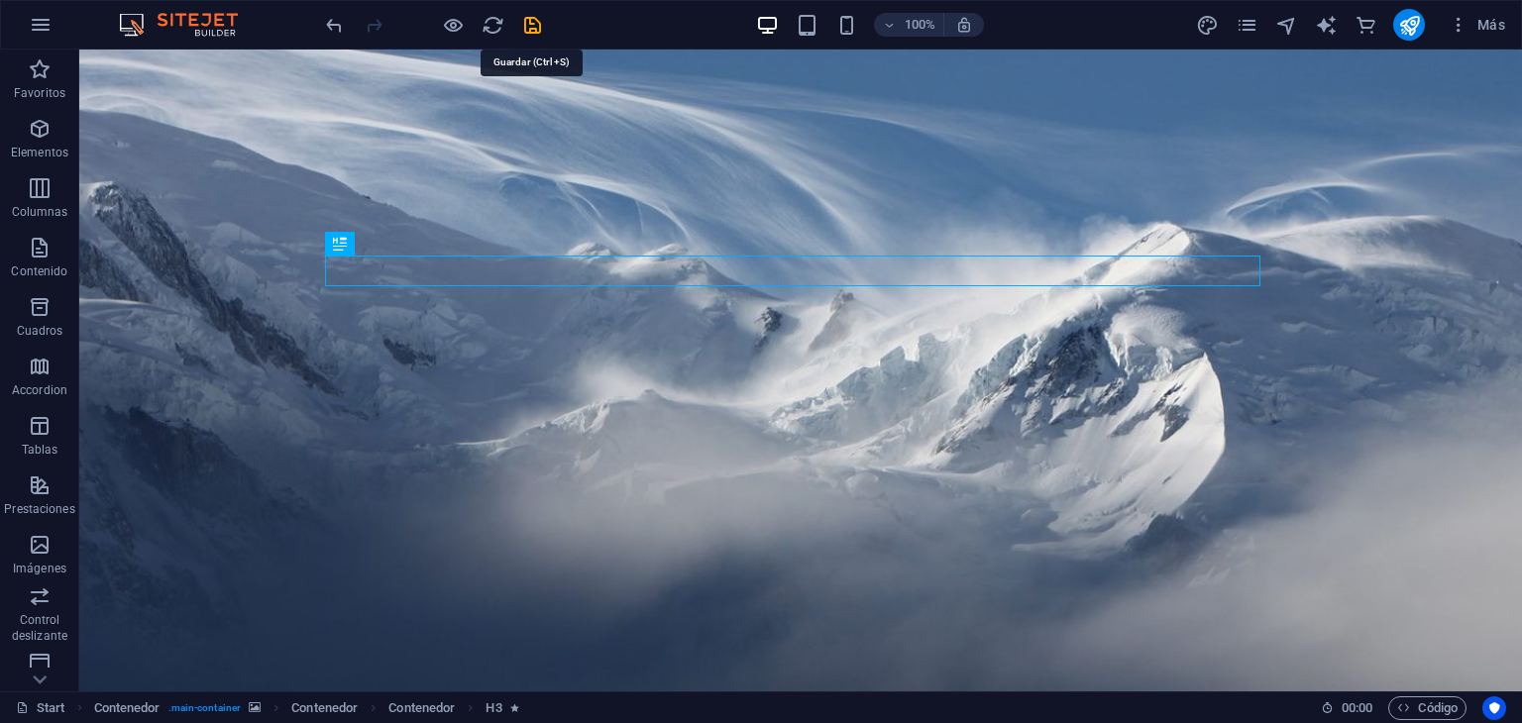
click at [542, 26] on icon "save" at bounding box center [532, 25] width 23 height 23
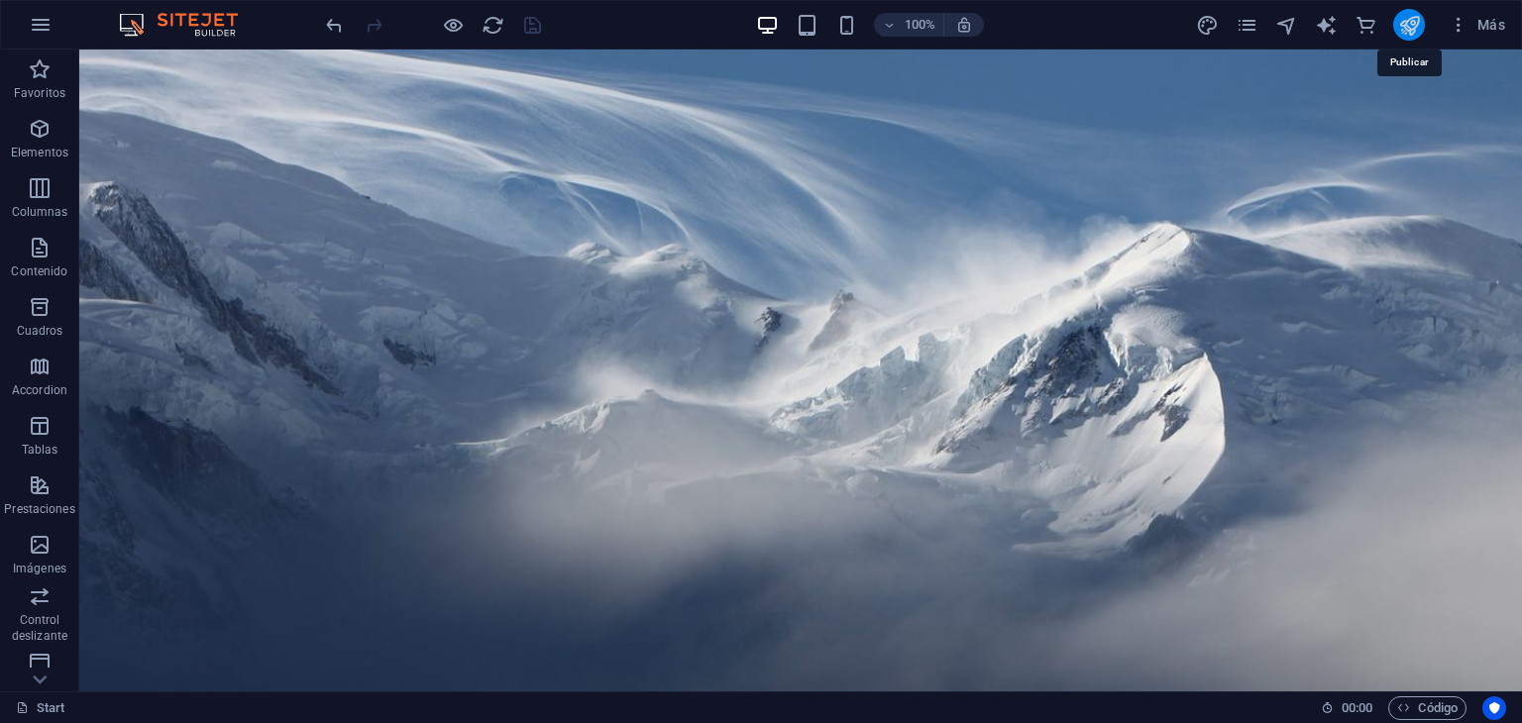
click at [1415, 26] on icon "publish" at bounding box center [1409, 25] width 23 height 23
